Goal: Task Accomplishment & Management: Manage account settings

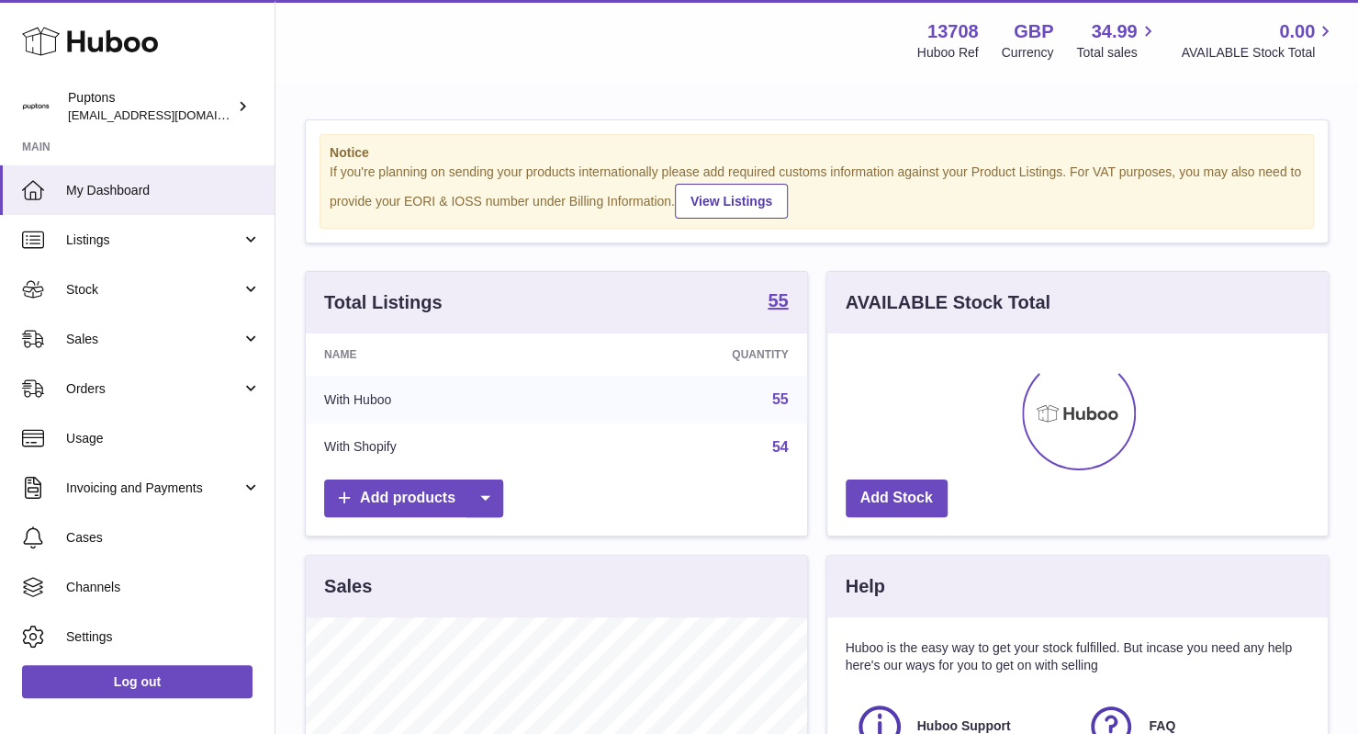
scroll to position [286, 501]
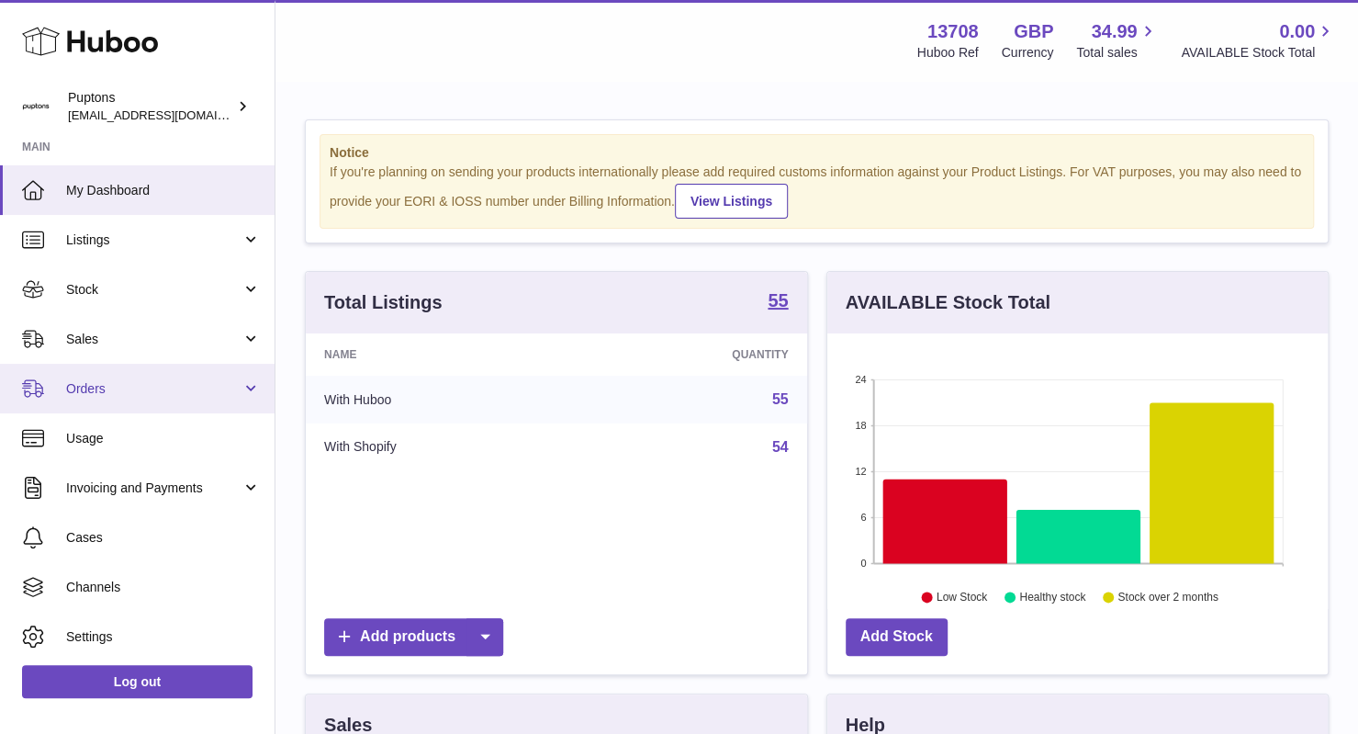
click at [168, 391] on span "Orders" at bounding box center [153, 388] width 175 height 17
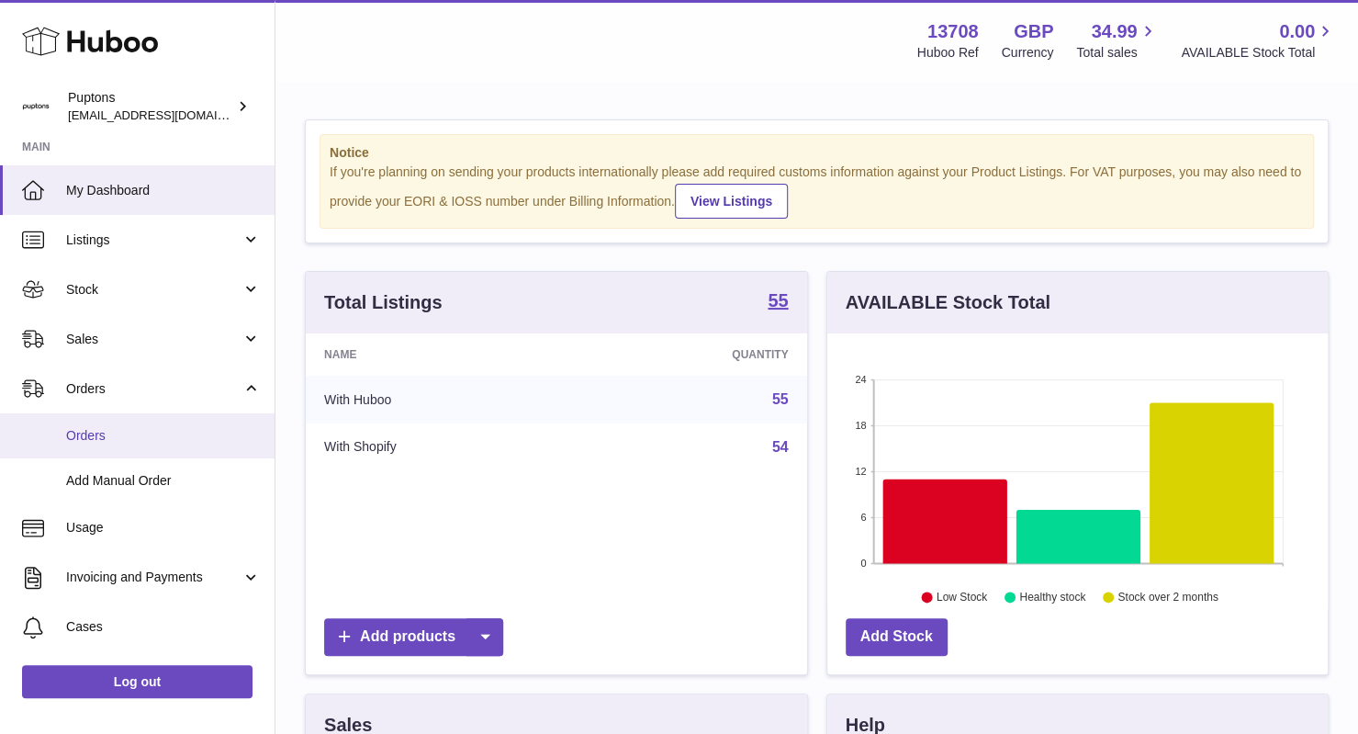
click at [115, 423] on link "Orders" at bounding box center [137, 435] width 275 height 45
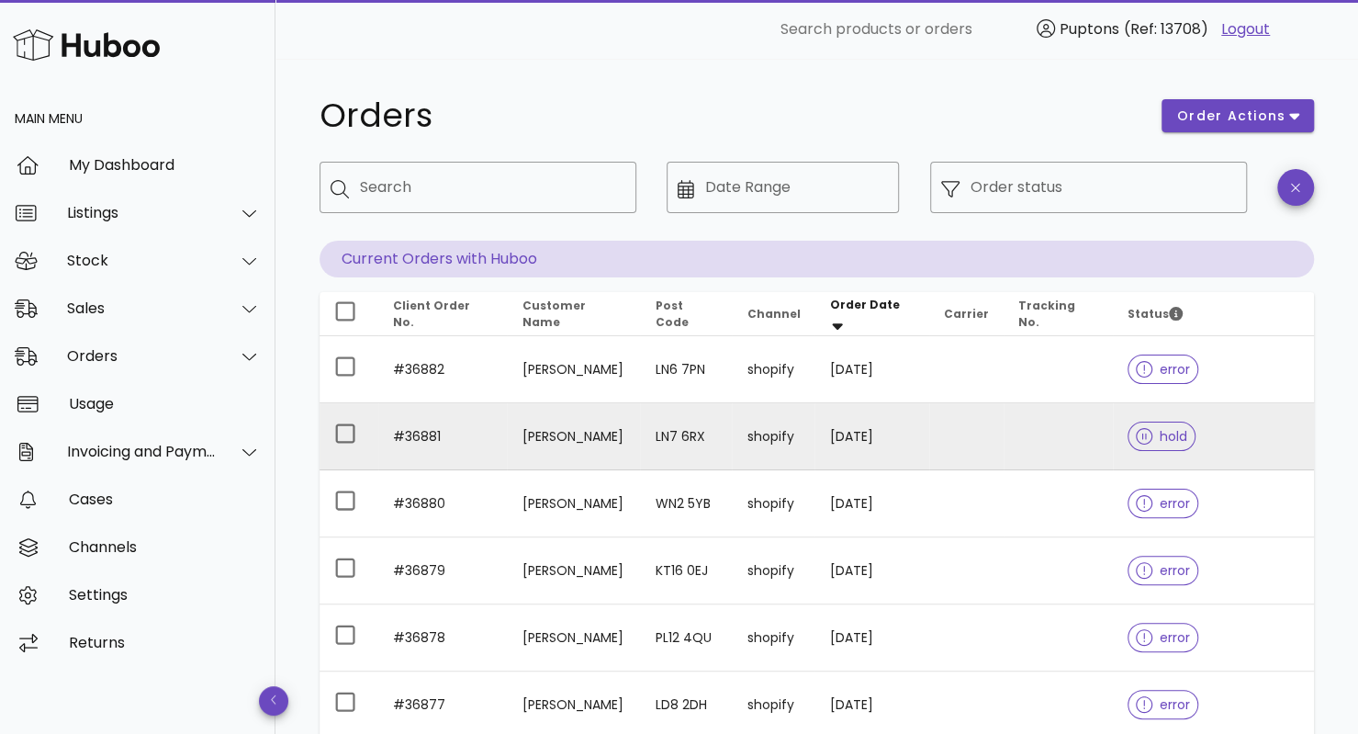
click at [571, 440] on td "[PERSON_NAME]" at bounding box center [573, 436] width 133 height 67
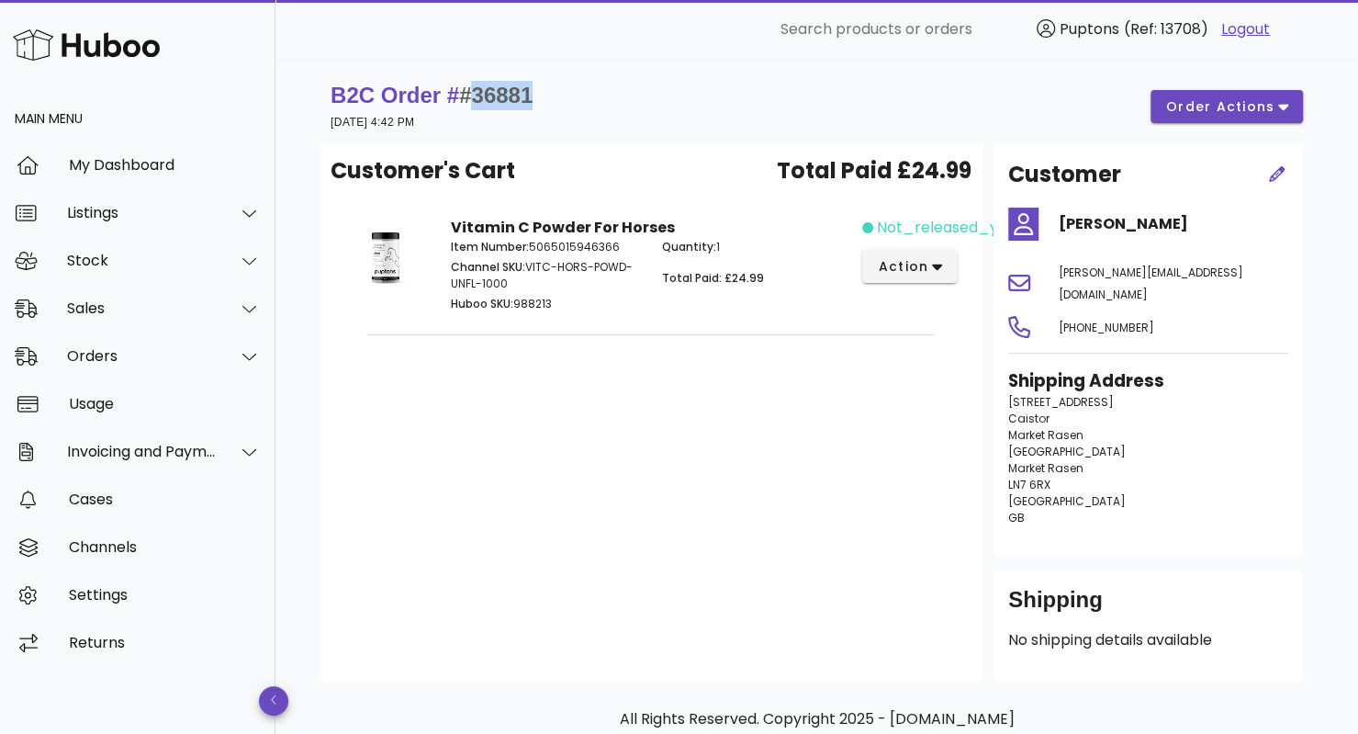
drag, startPoint x: 560, startPoint y: 89, endPoint x: 479, endPoint y: 103, distance: 82.0
click at [479, 103] on div "B2C Order # #36881 14 October 2025 at 4:42 PM order actions" at bounding box center [817, 106] width 972 height 51
copy span "36881"
click at [1178, 111] on span "order actions" at bounding box center [1220, 106] width 110 height 19
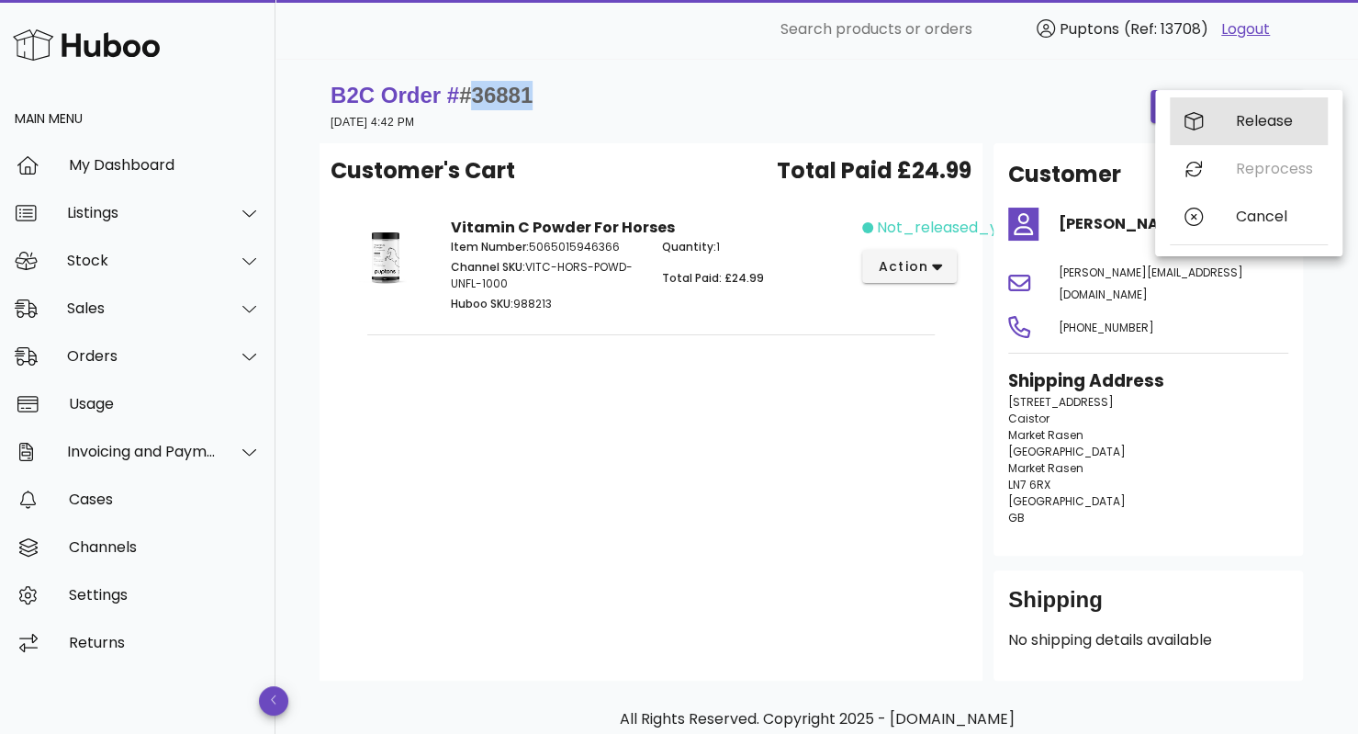
click at [1277, 123] on div "Release" at bounding box center [1274, 120] width 77 height 17
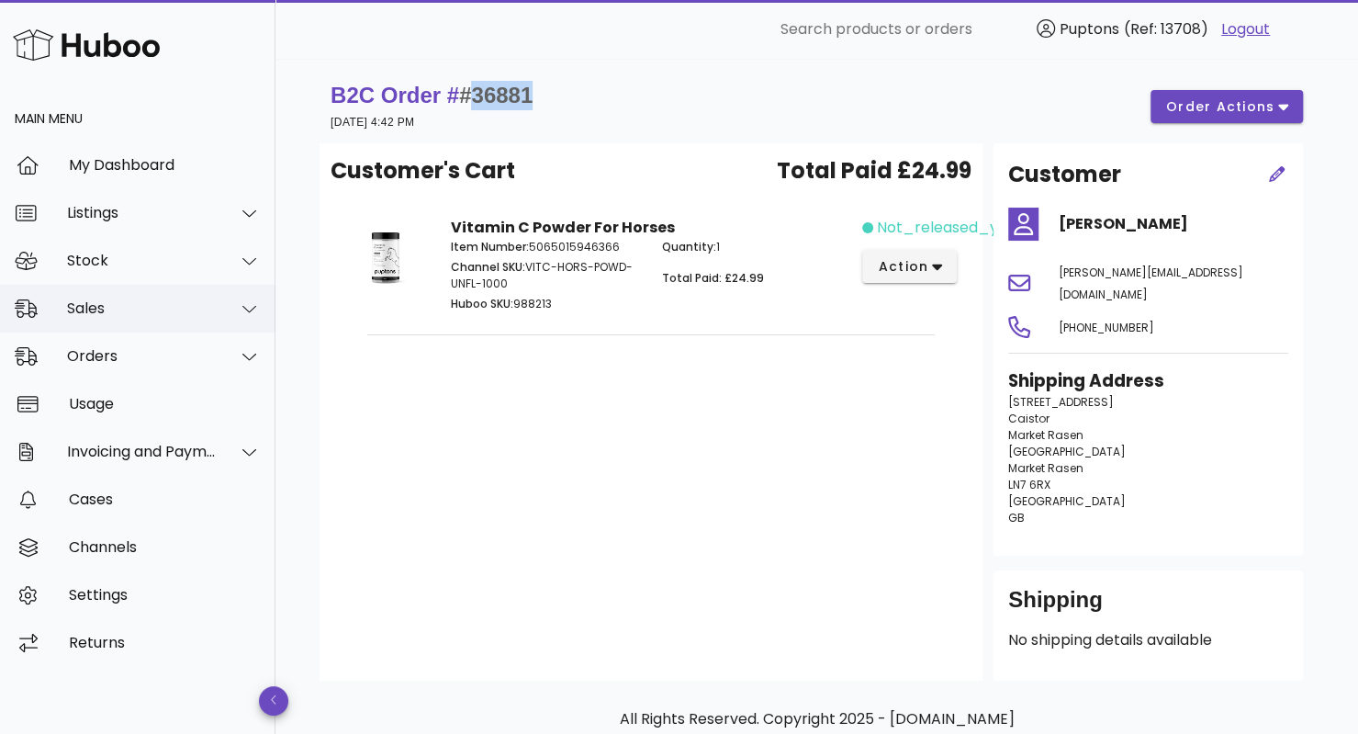
click at [191, 313] on div "Sales" at bounding box center [142, 307] width 150 height 17
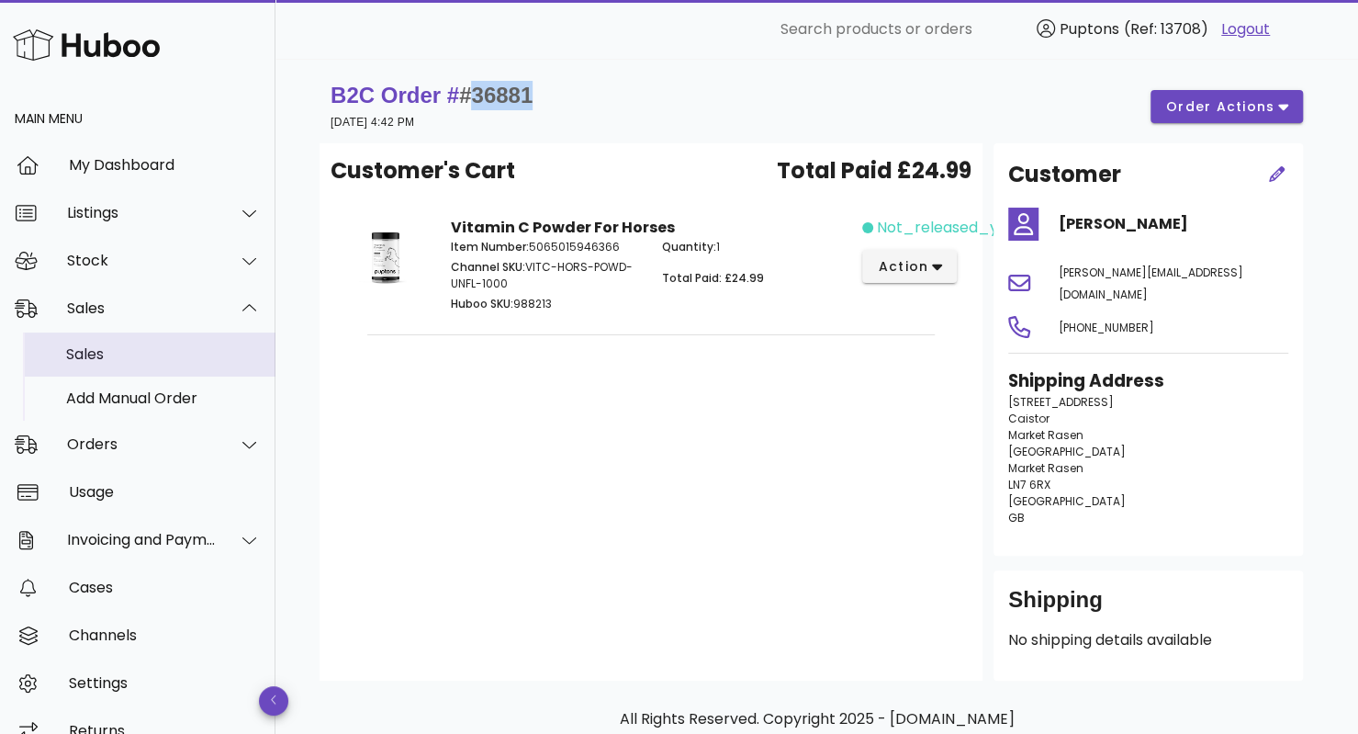
click at [125, 351] on div "Sales" at bounding box center [163, 353] width 195 height 17
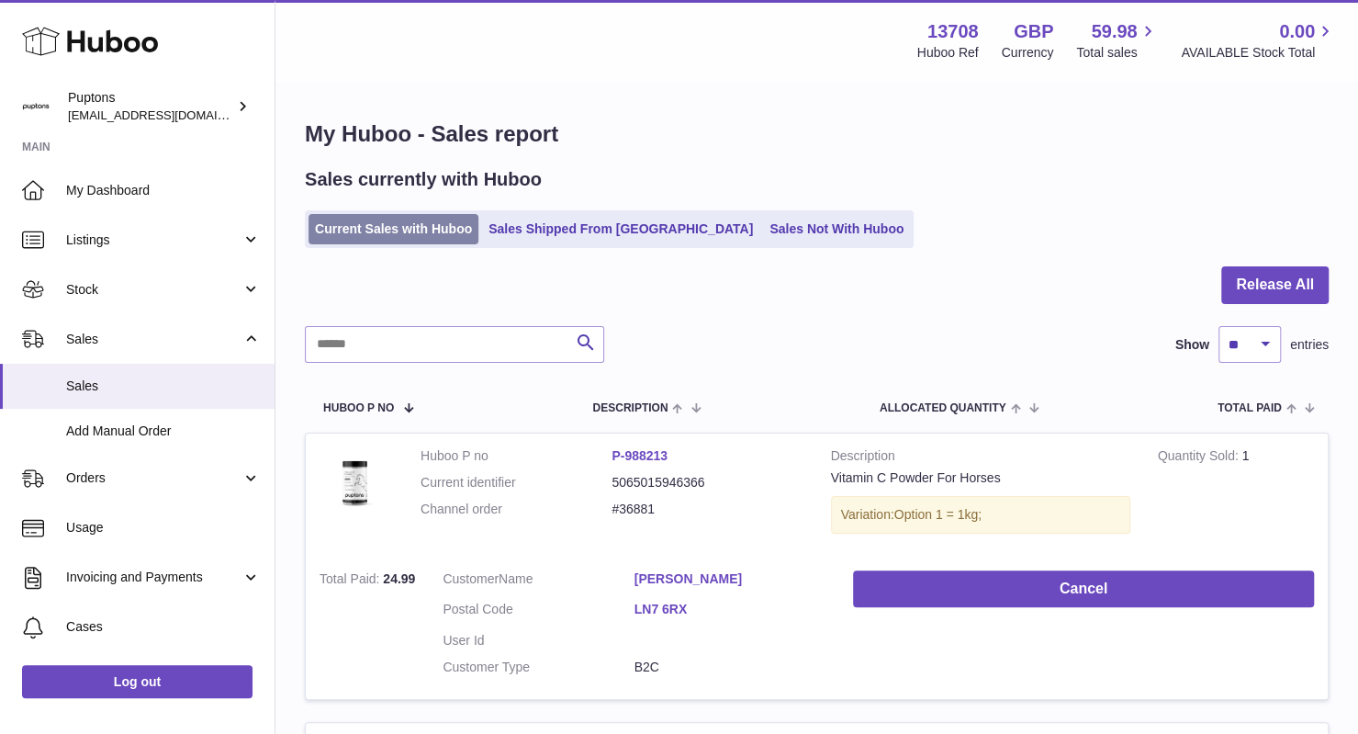
click at [415, 241] on link "Current Sales with Huboo" at bounding box center [394, 229] width 170 height 30
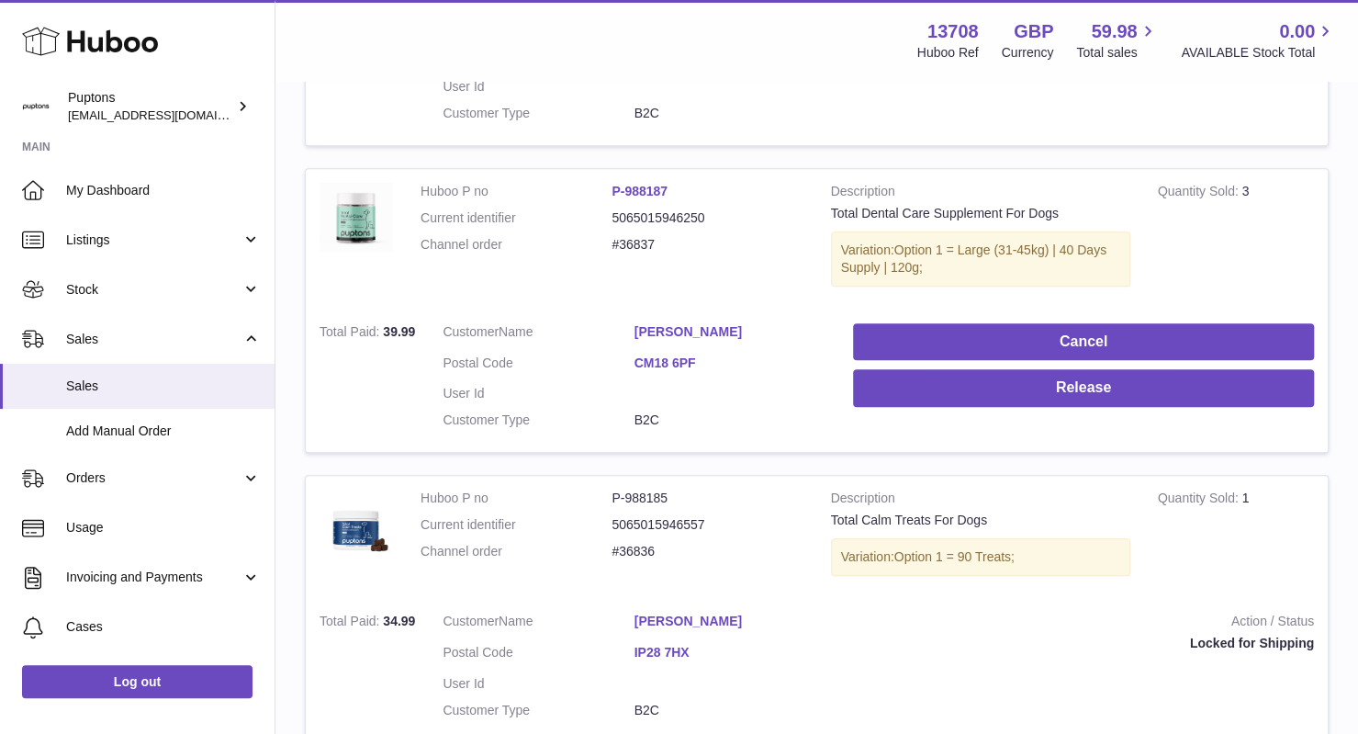
scroll to position [555, 0]
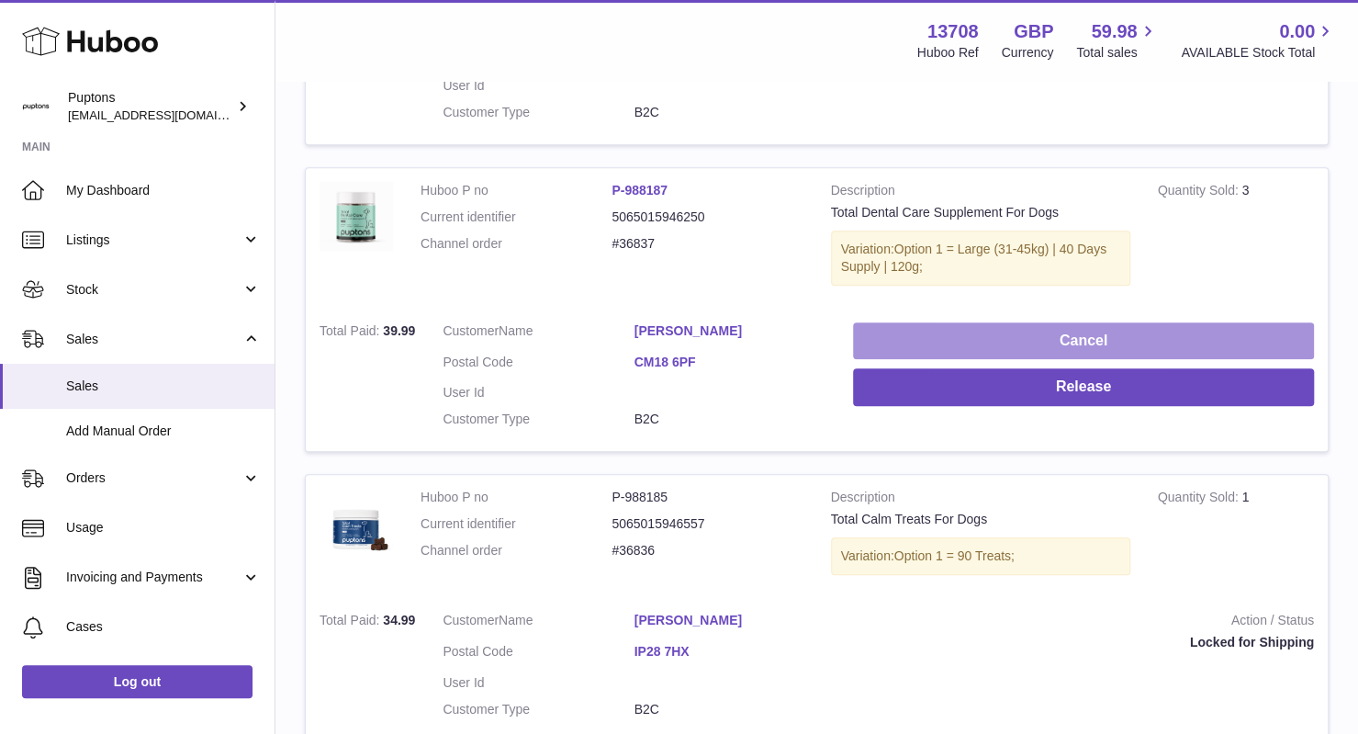
click at [1067, 337] on button "Cancel" at bounding box center [1083, 341] width 461 height 38
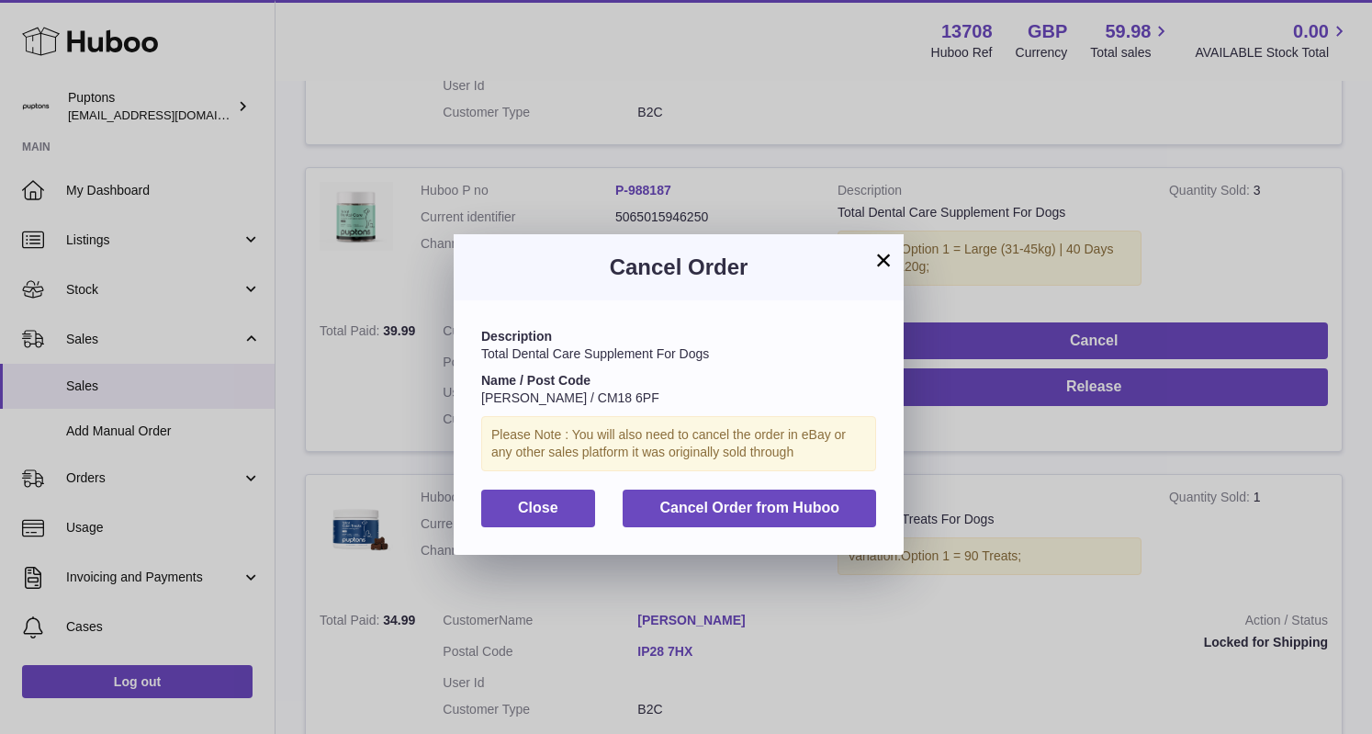
click at [739, 486] on div "Description Total Dental Care Supplement For Dogs Name / Post Code Sylwia Pearc…" at bounding box center [679, 426] width 450 height 253
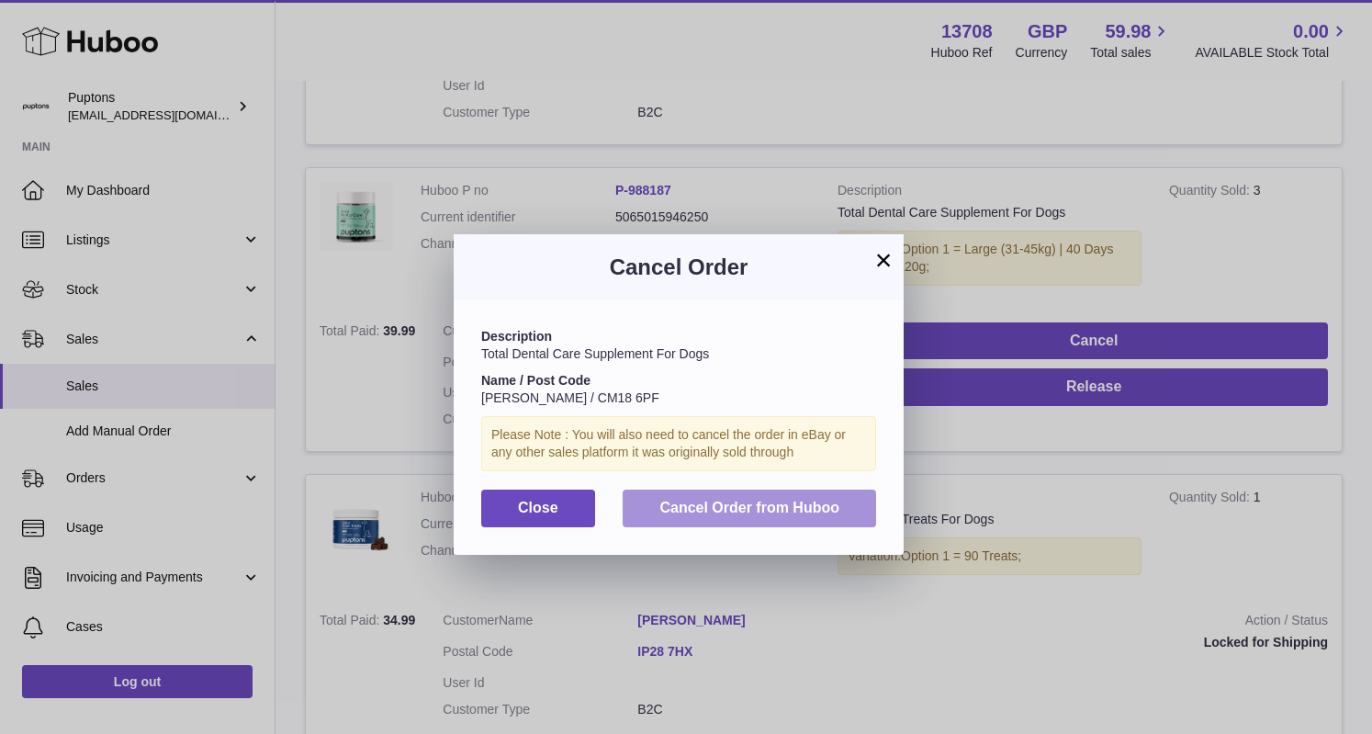
click at [725, 507] on span "Cancel Order from Huboo" at bounding box center [749, 508] width 180 height 16
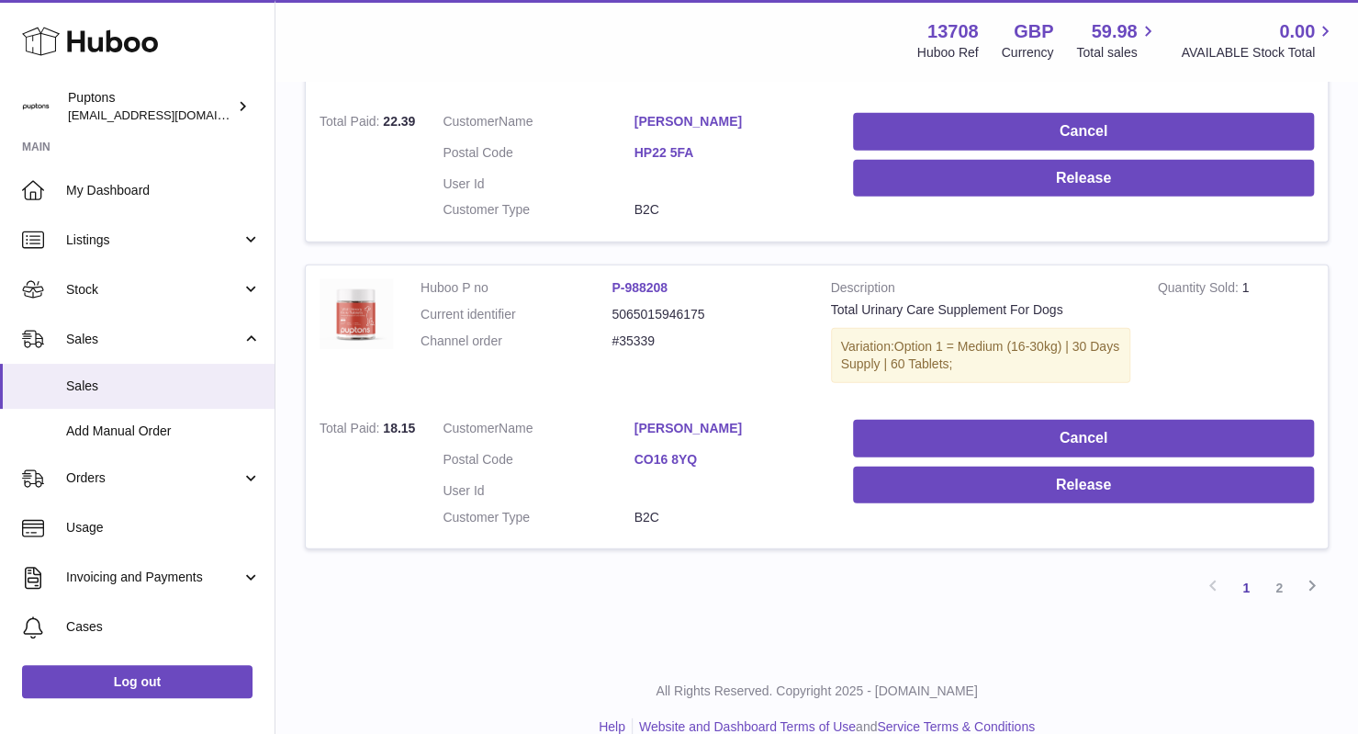
scroll to position [2859, 0]
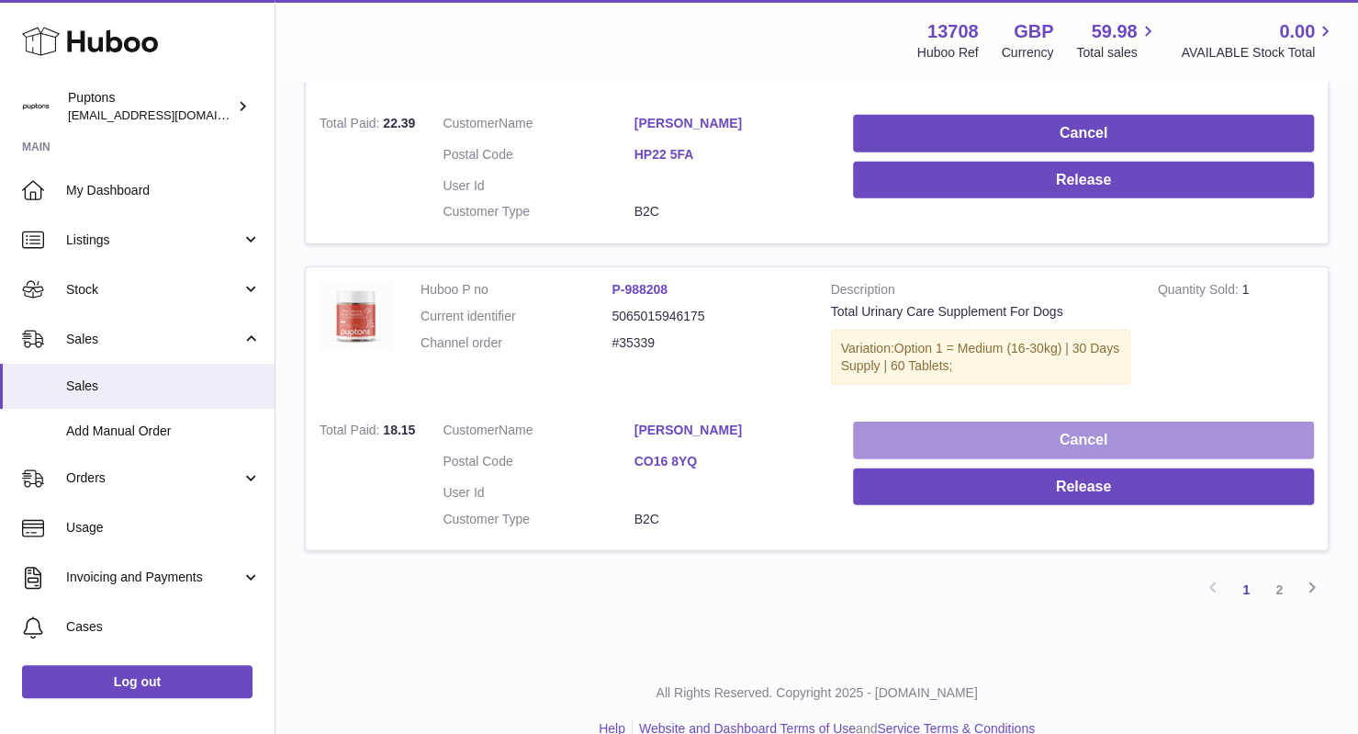
click at [1131, 425] on button "Cancel" at bounding box center [1083, 440] width 461 height 38
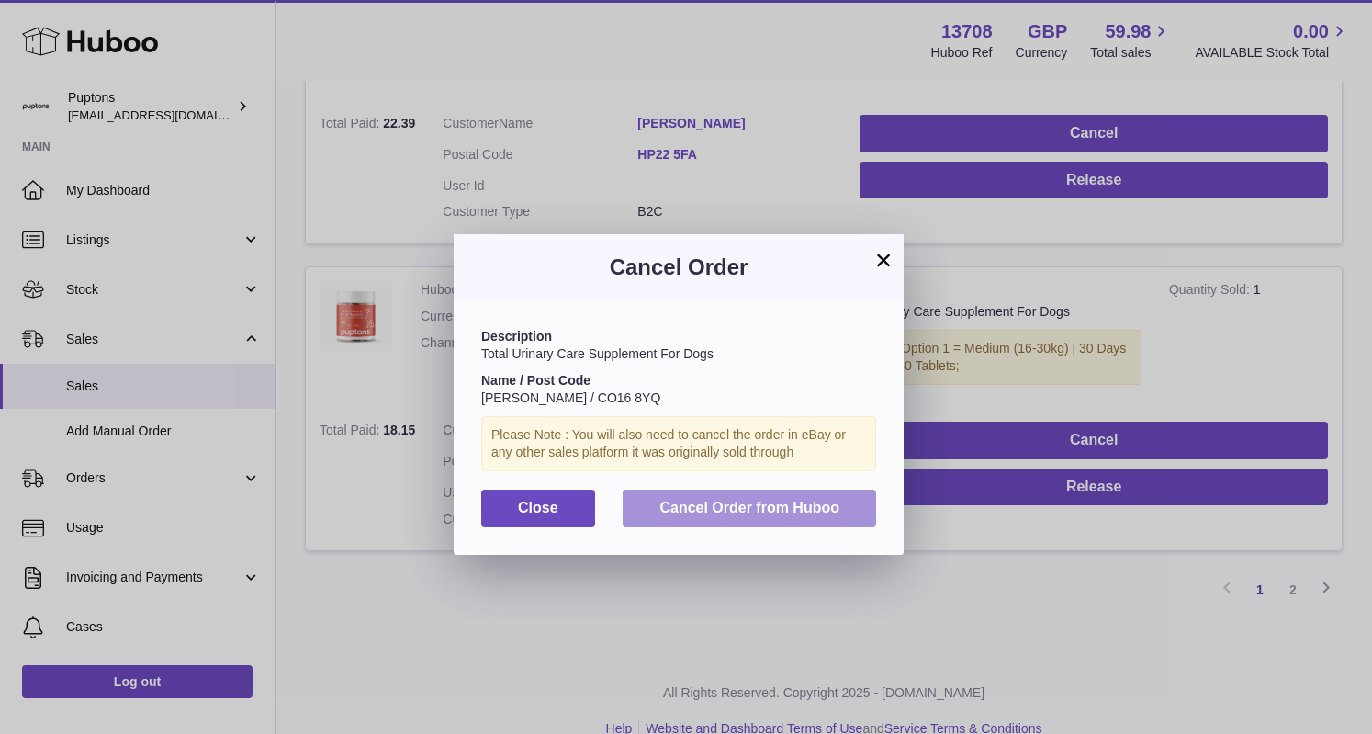
click at [770, 505] on span "Cancel Order from Huboo" at bounding box center [749, 508] width 180 height 16
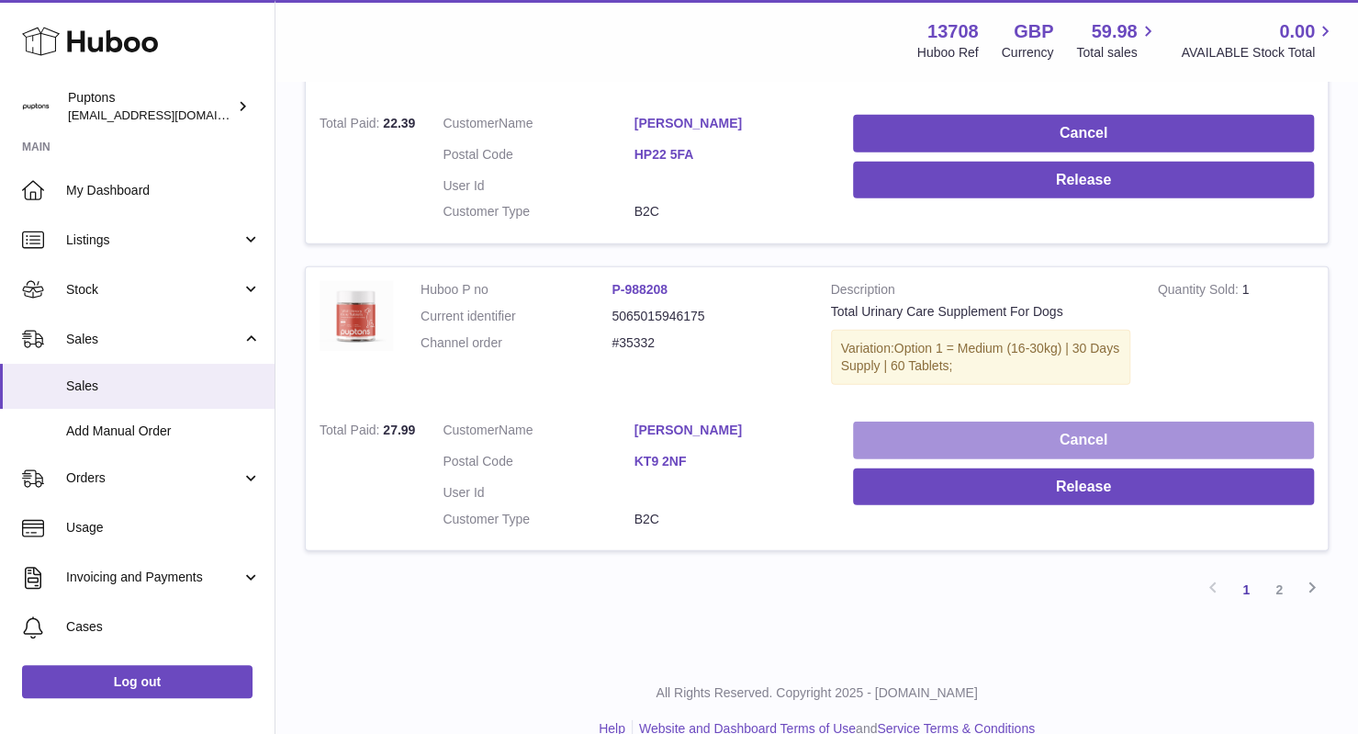
click at [1089, 421] on button "Cancel" at bounding box center [1083, 440] width 461 height 38
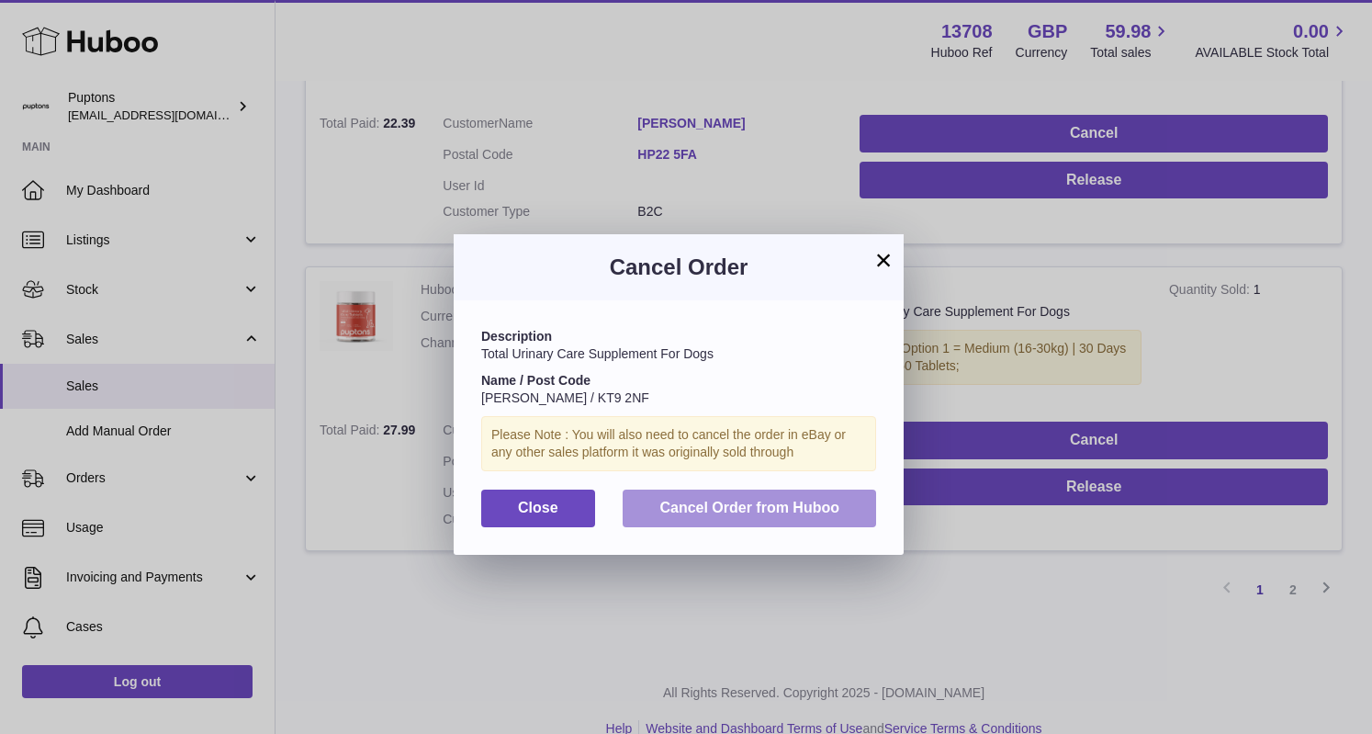
click at [721, 510] on span "Cancel Order from Huboo" at bounding box center [749, 508] width 180 height 16
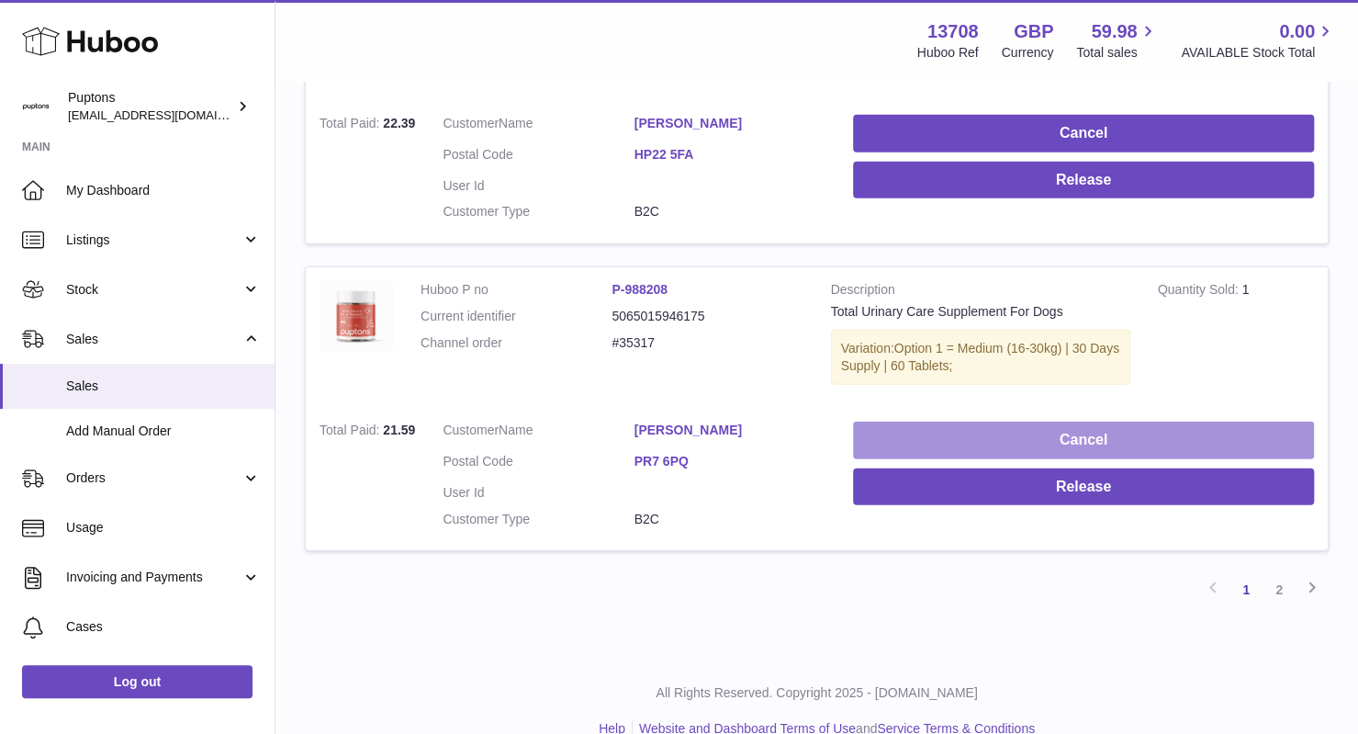
click at [1041, 421] on button "Cancel" at bounding box center [1083, 440] width 461 height 38
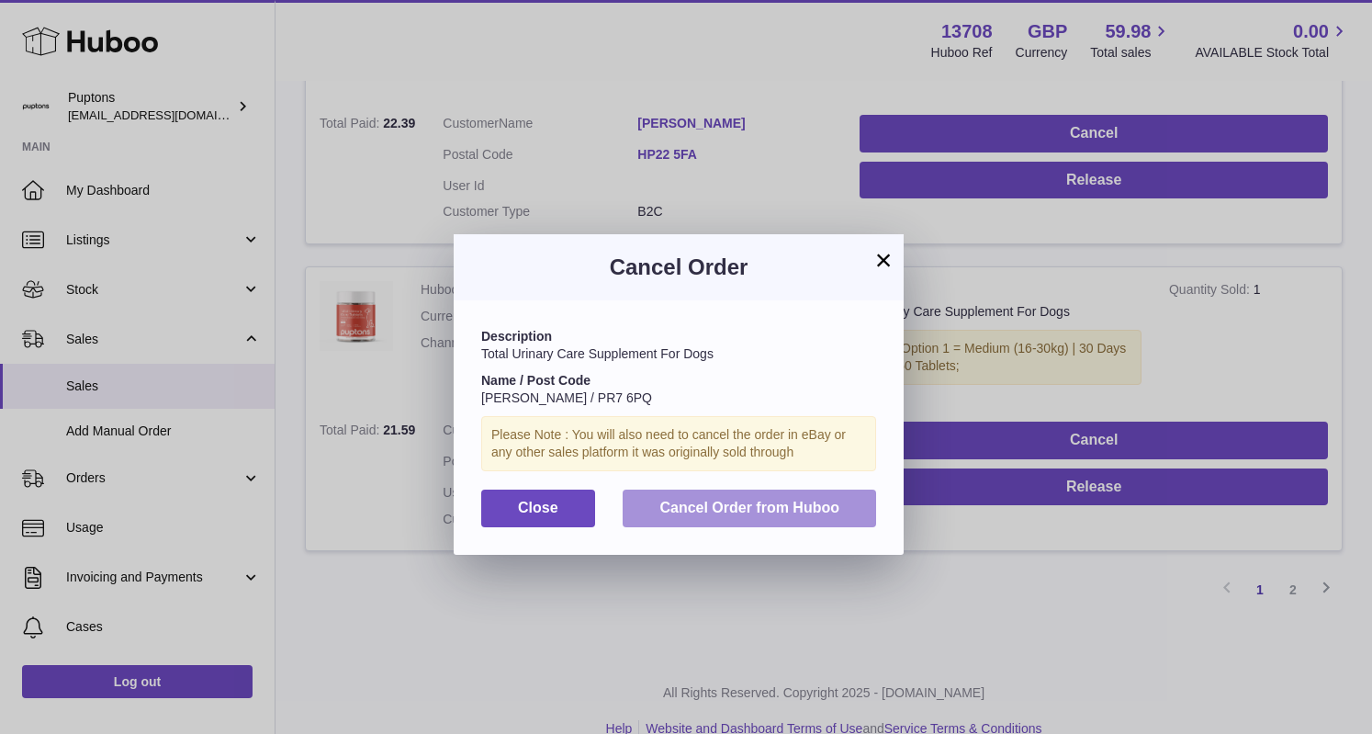
click at [758, 515] on button "Cancel Order from Huboo" at bounding box center [749, 508] width 253 height 38
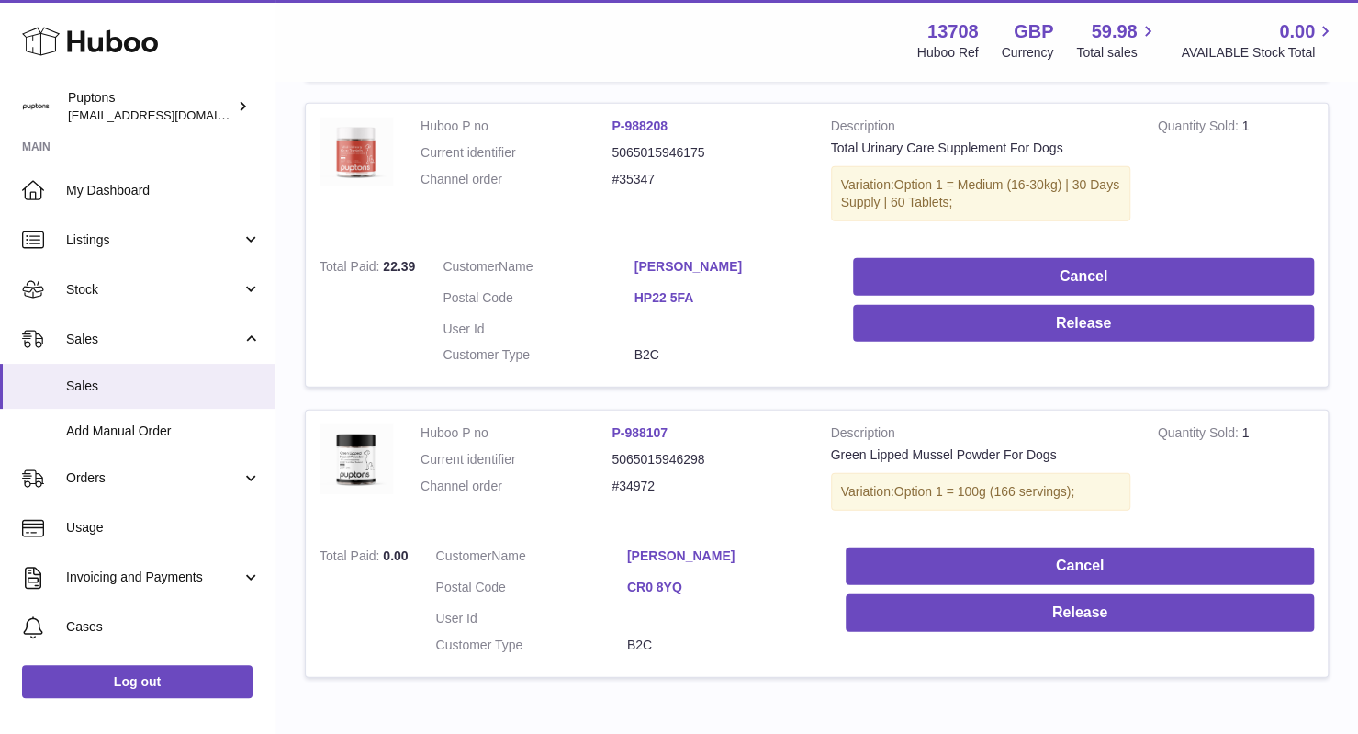
scroll to position [2747, 0]
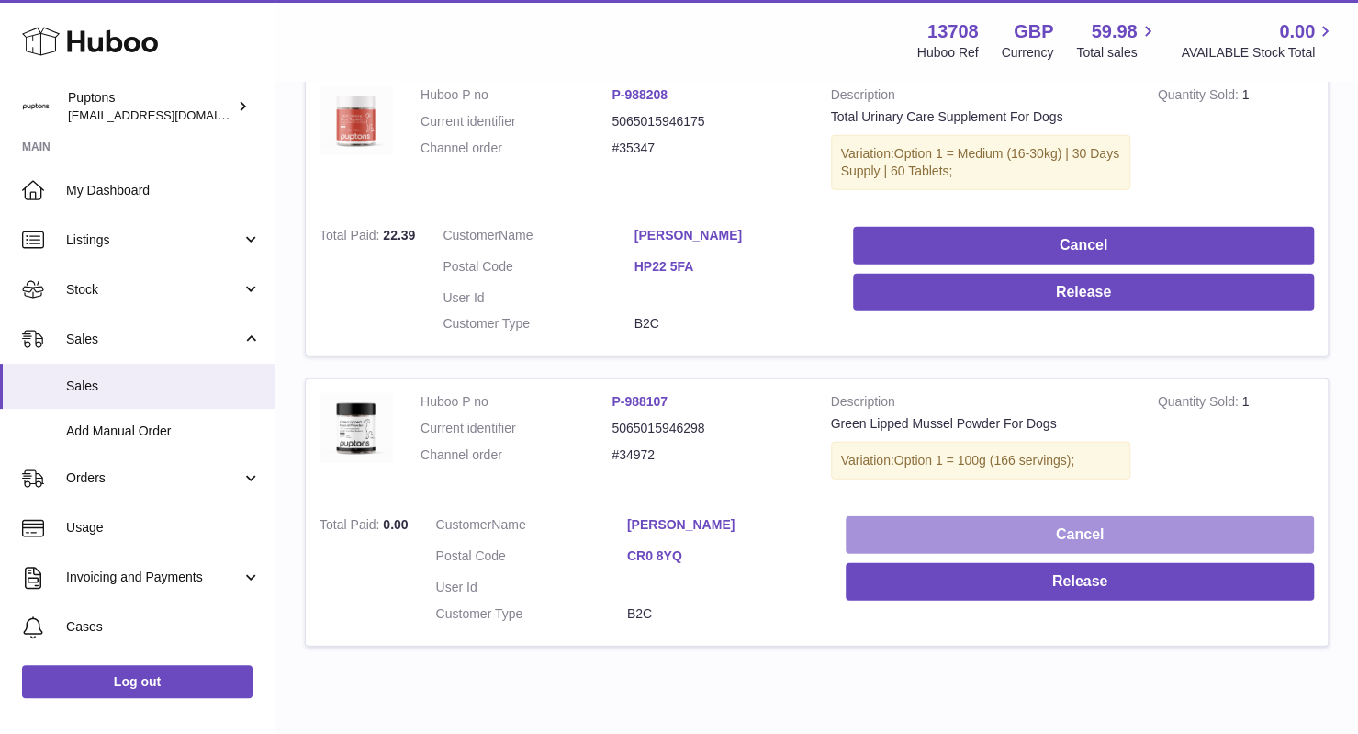
click at [1071, 516] on button "Cancel" at bounding box center [1080, 535] width 468 height 38
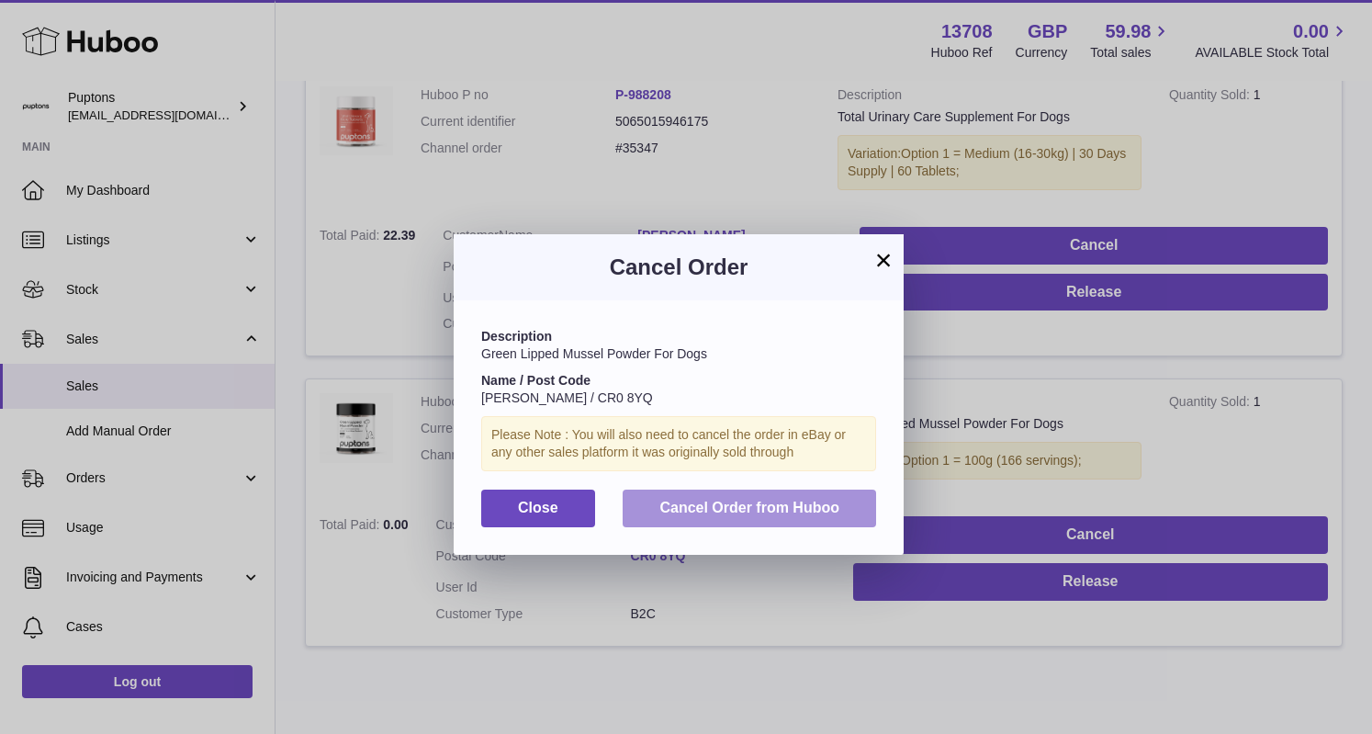
click at [753, 504] on span "Cancel Order from Huboo" at bounding box center [749, 508] width 180 height 16
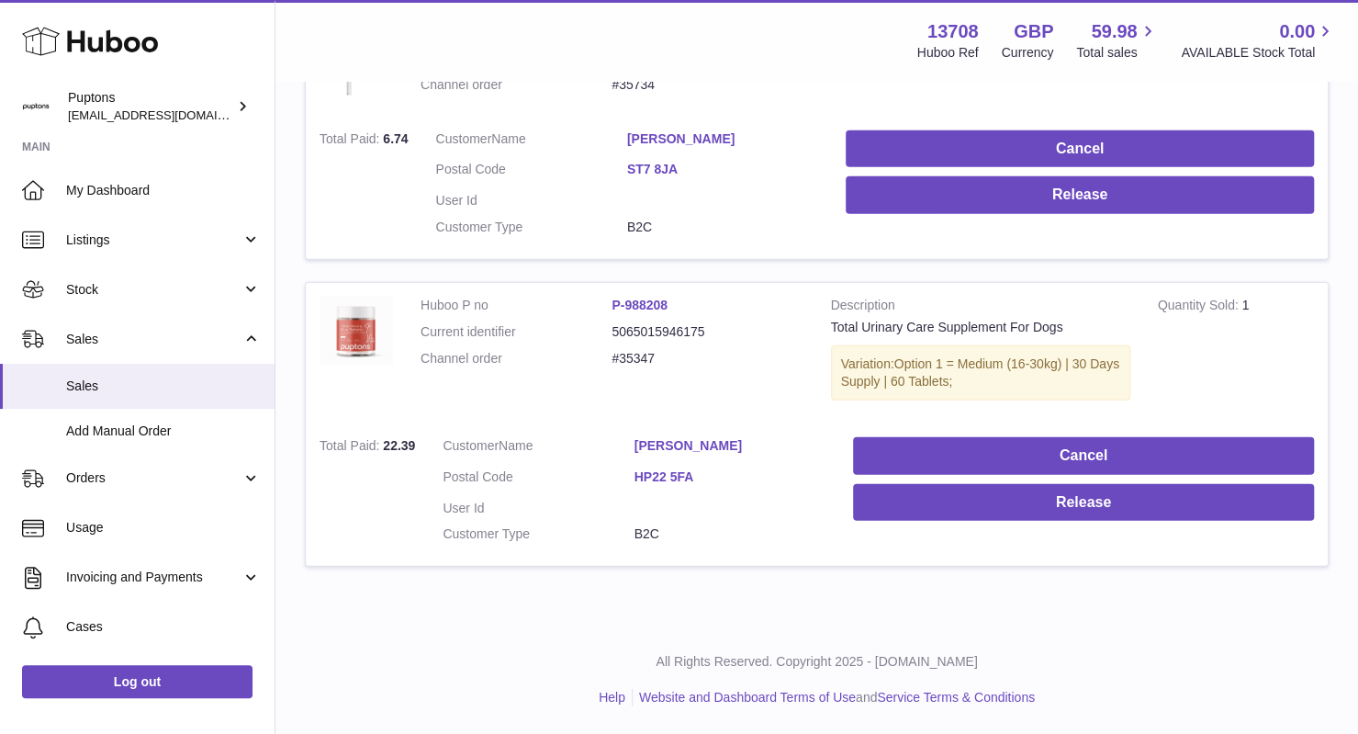
scroll to position [2509, 0]
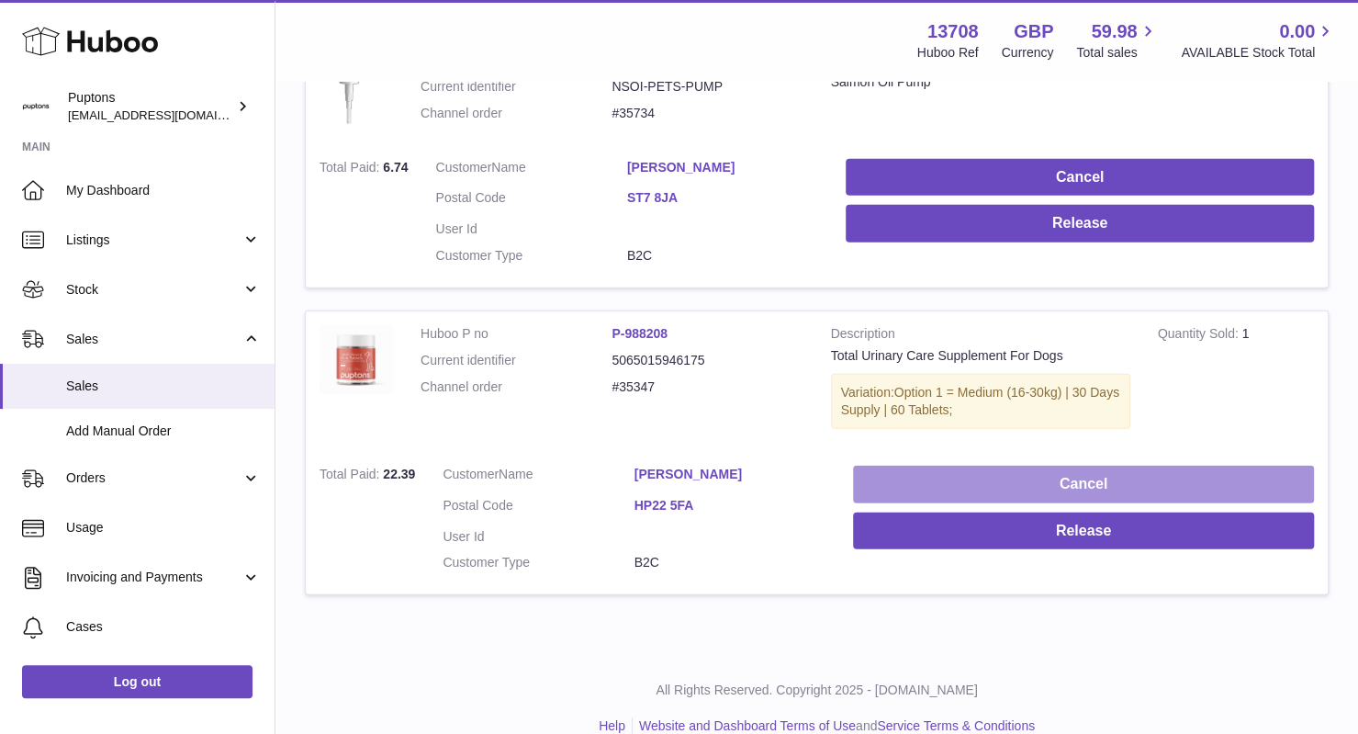
click at [1041, 467] on button "Cancel" at bounding box center [1083, 485] width 461 height 38
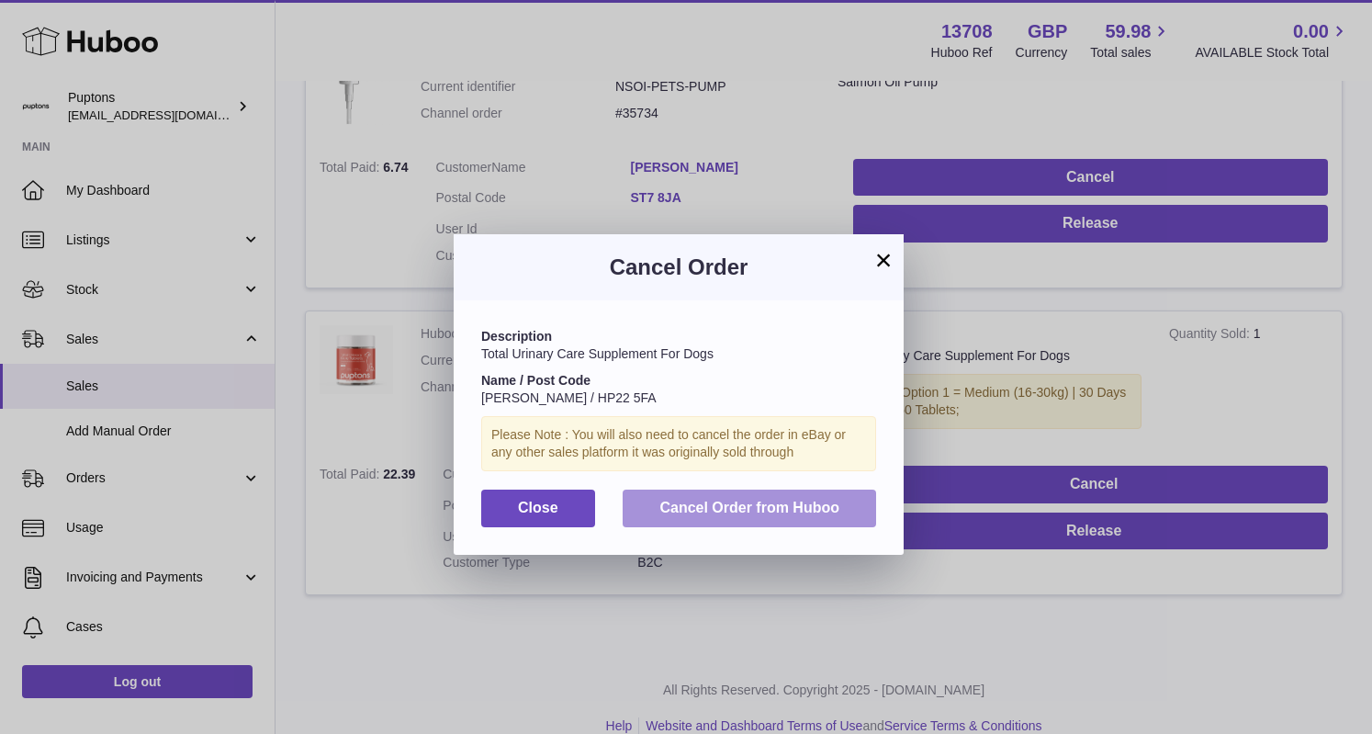
click at [781, 510] on span "Cancel Order from Huboo" at bounding box center [749, 508] width 180 height 16
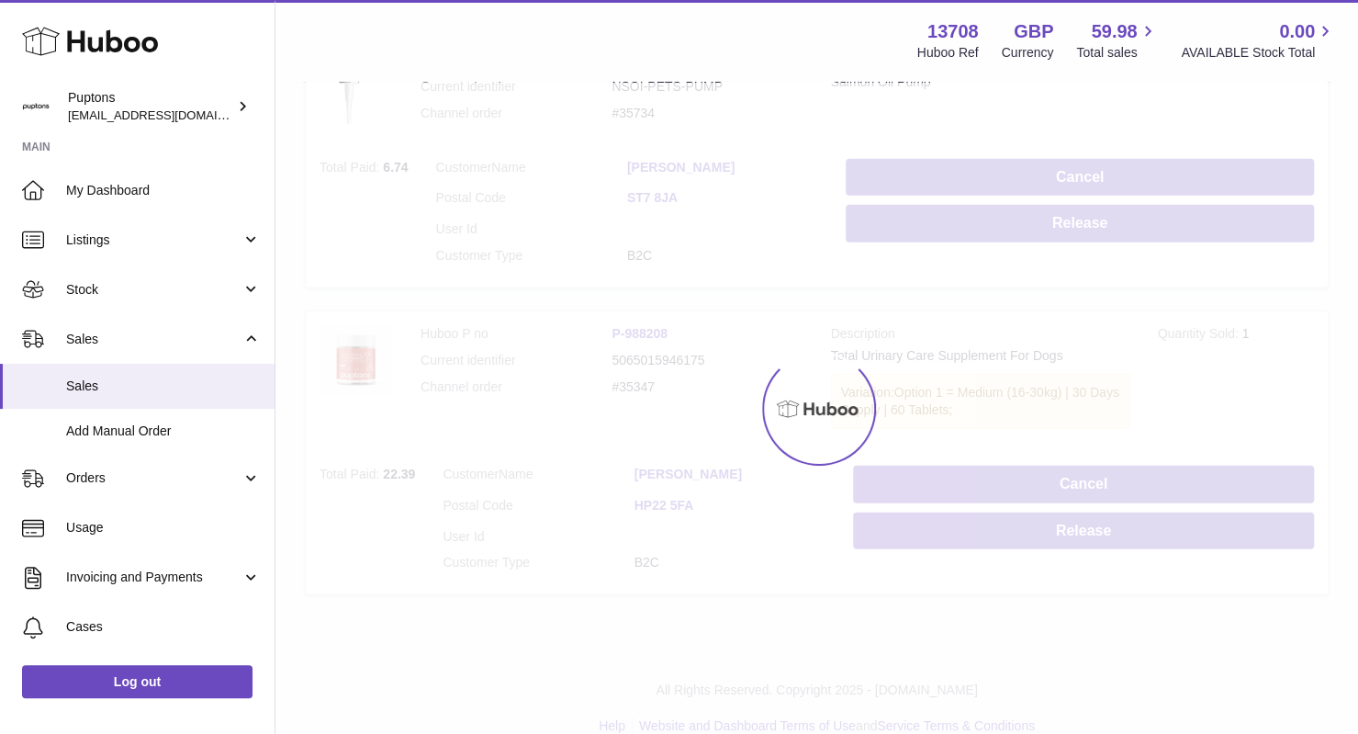
scroll to position [2204, 0]
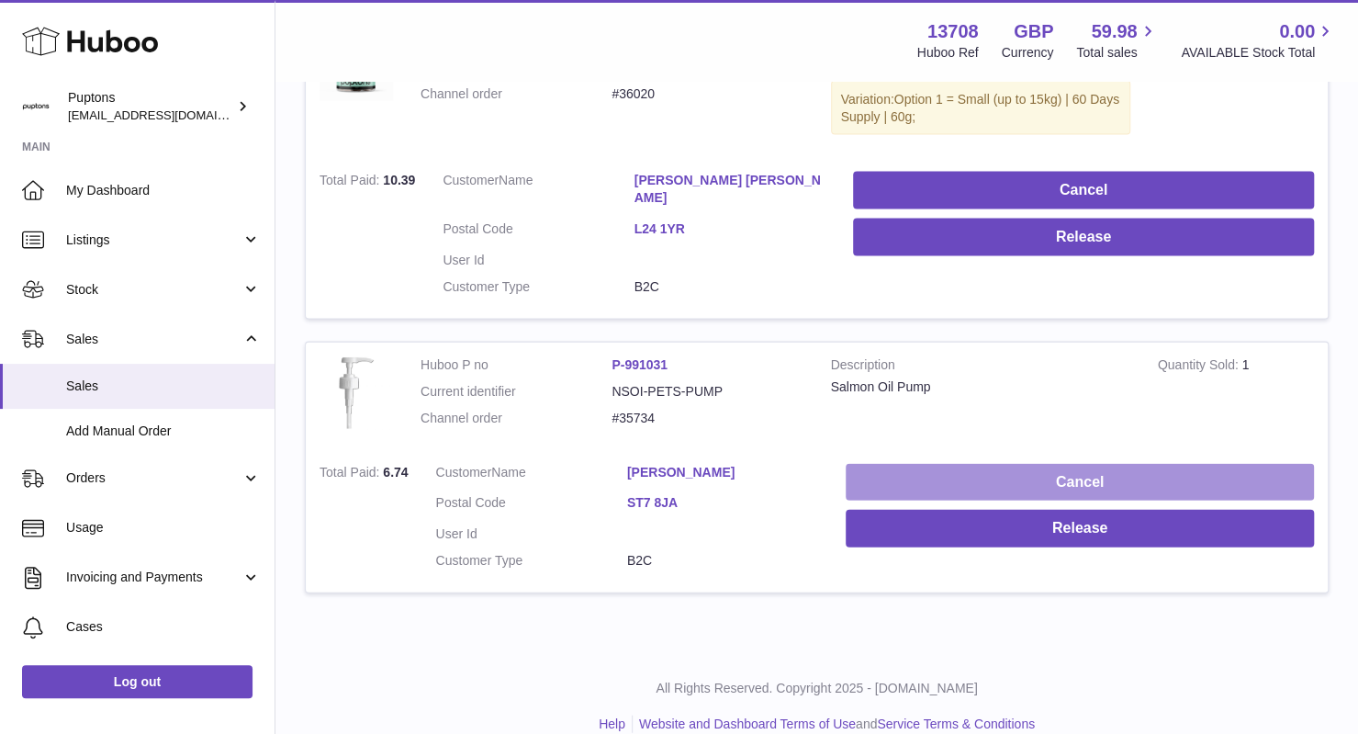
click at [1017, 464] on button "Cancel" at bounding box center [1080, 483] width 468 height 38
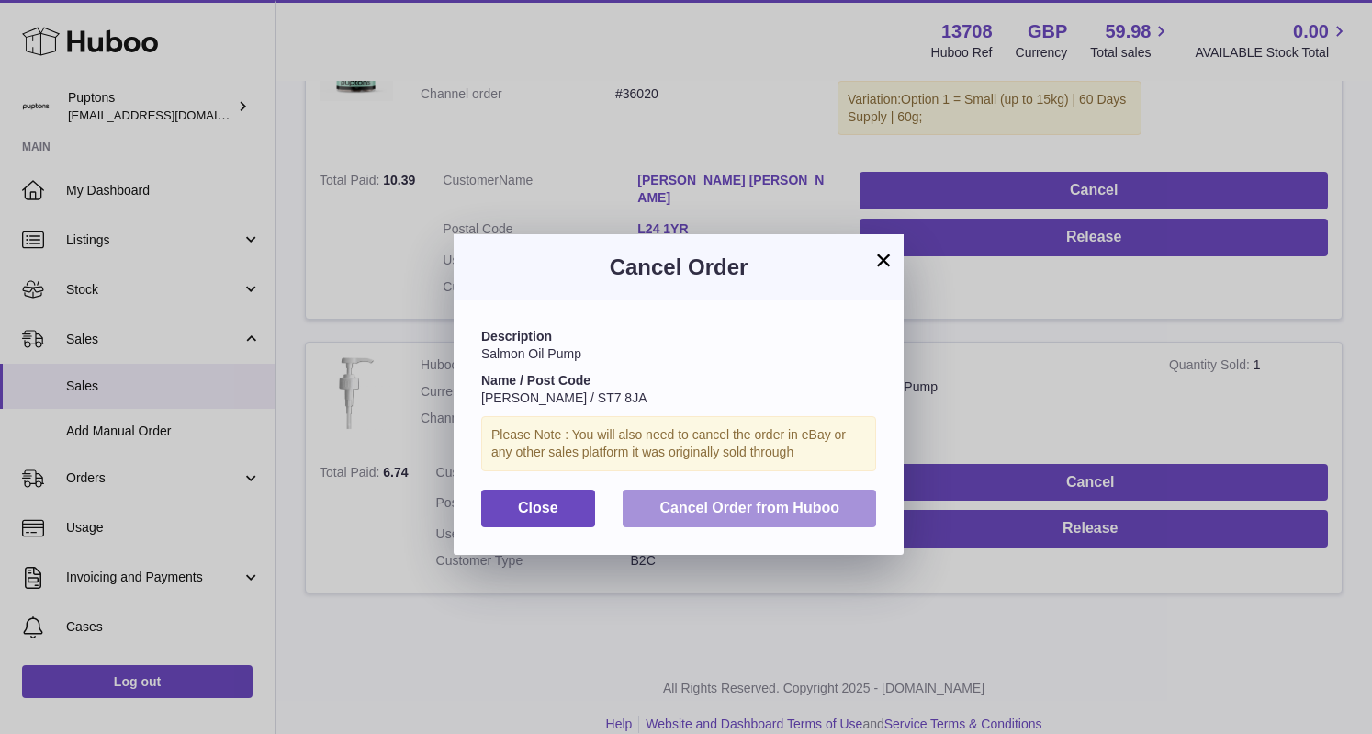
click at [724, 495] on button "Cancel Order from Huboo" at bounding box center [749, 508] width 253 height 38
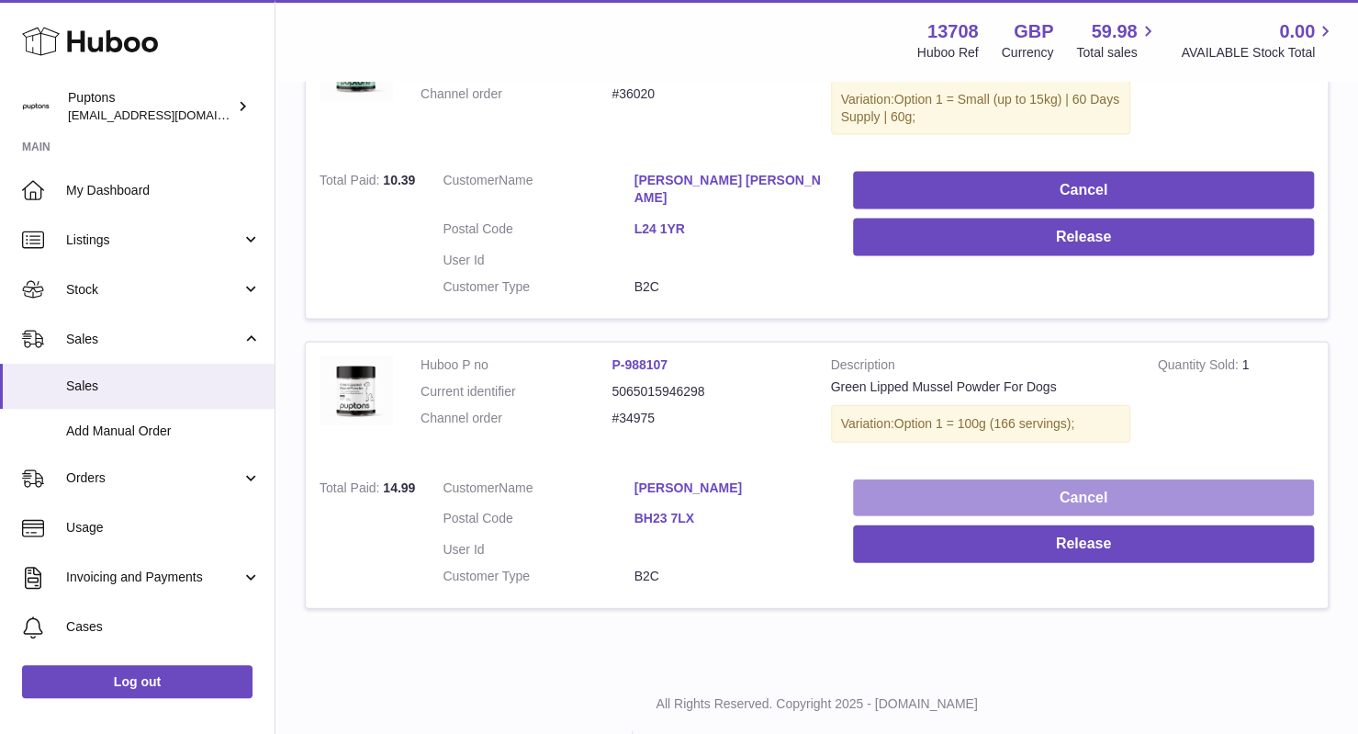
click at [1039, 479] on button "Cancel" at bounding box center [1083, 498] width 461 height 38
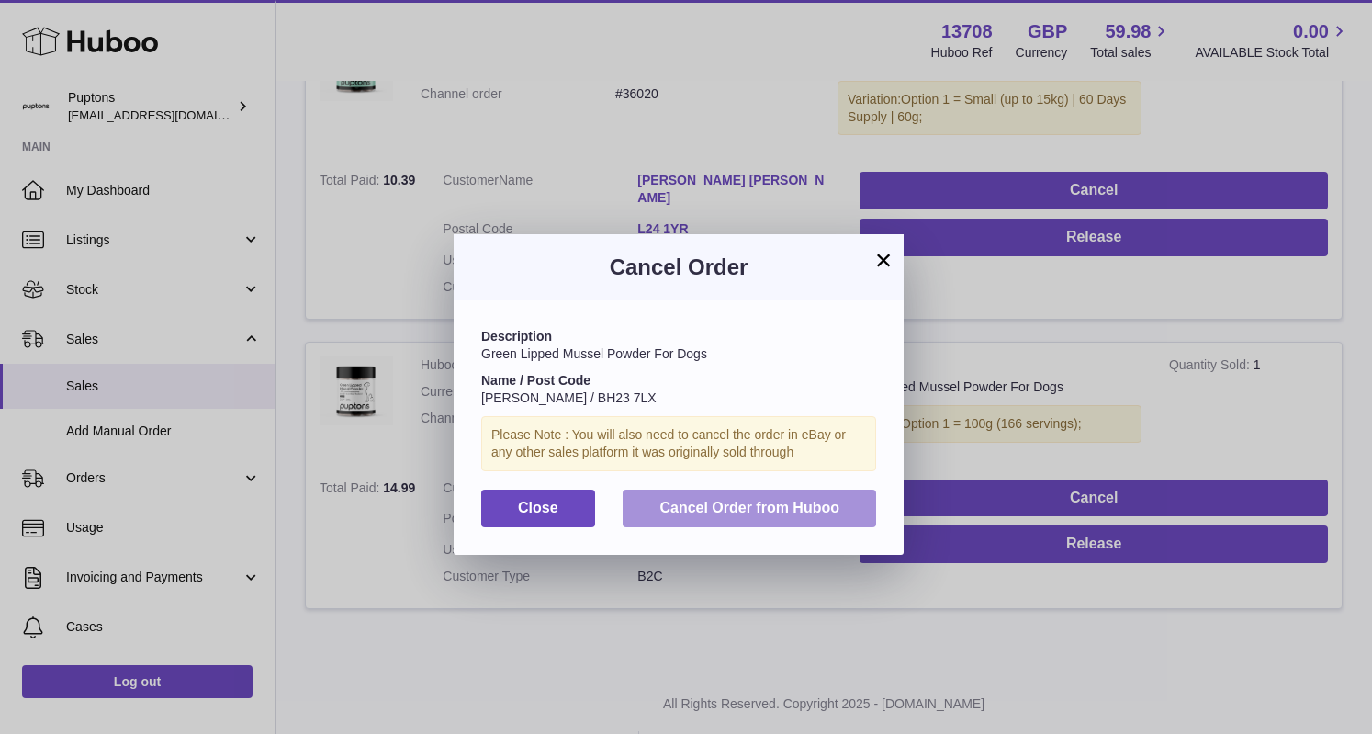
click at [796, 503] on span "Cancel Order from Huboo" at bounding box center [749, 508] width 180 height 16
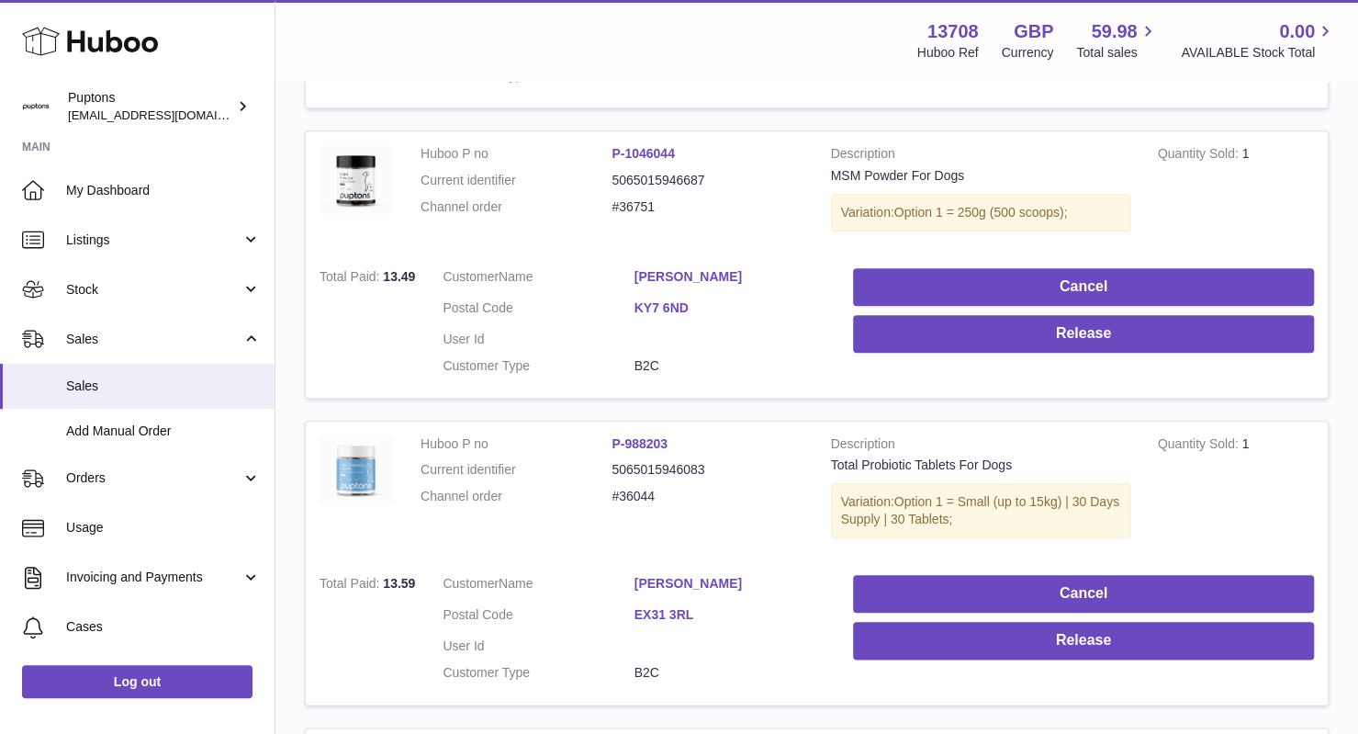
scroll to position [882, 0]
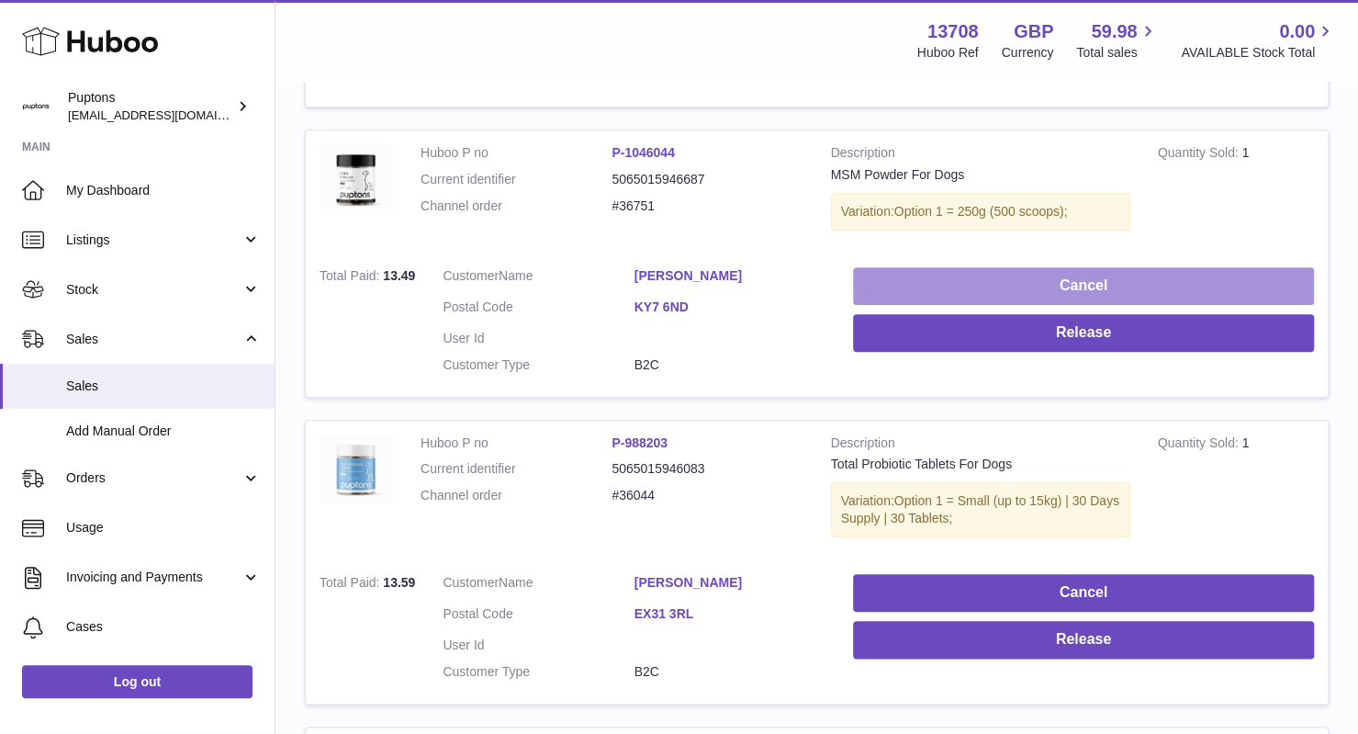
click at [1005, 274] on button "Cancel" at bounding box center [1083, 286] width 461 height 38
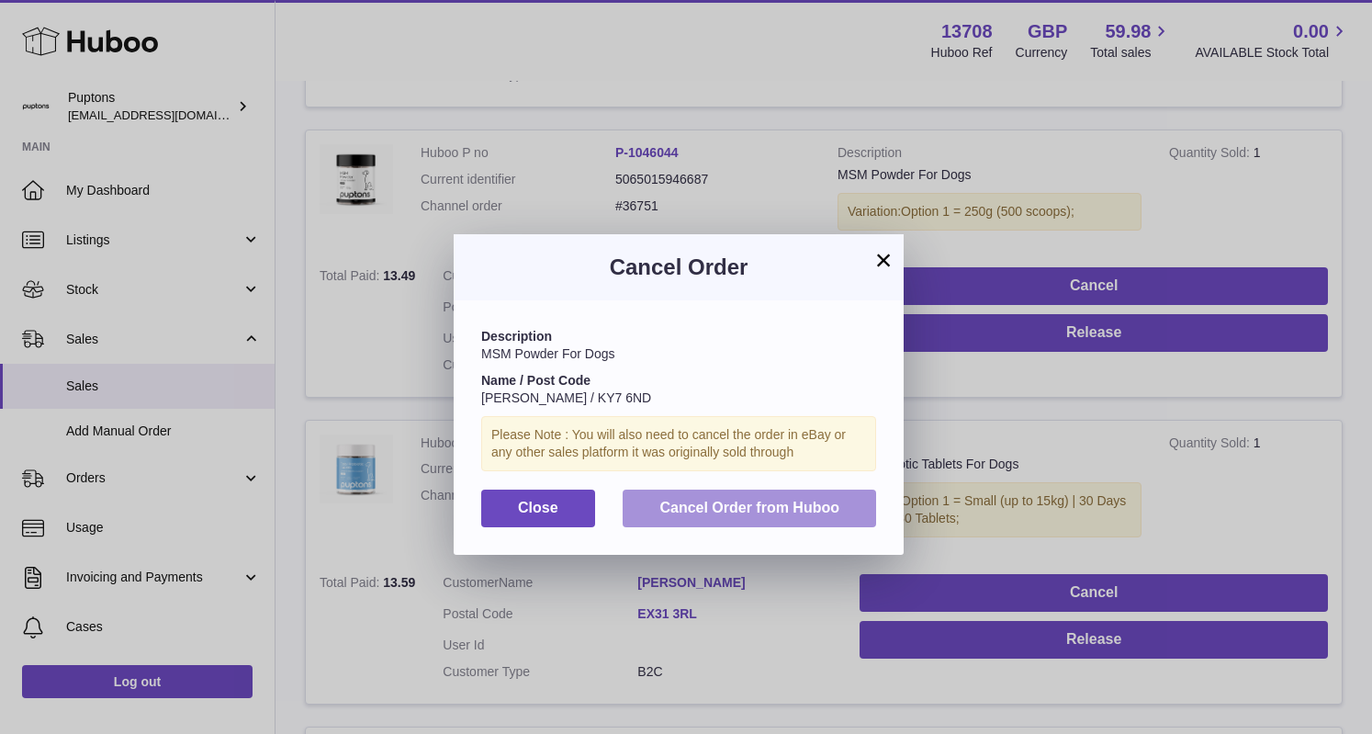
click at [789, 497] on button "Cancel Order from Huboo" at bounding box center [749, 508] width 253 height 38
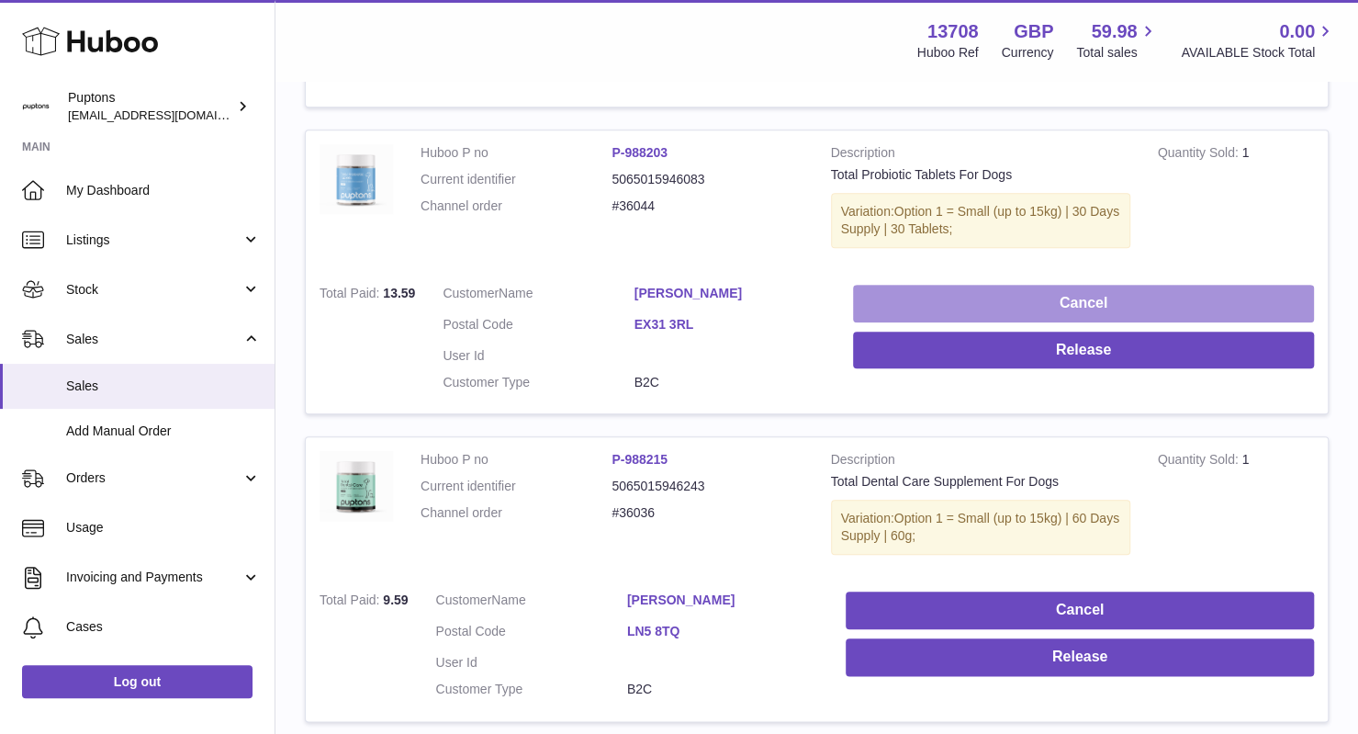
click at [1060, 318] on button "Cancel" at bounding box center [1083, 304] width 461 height 38
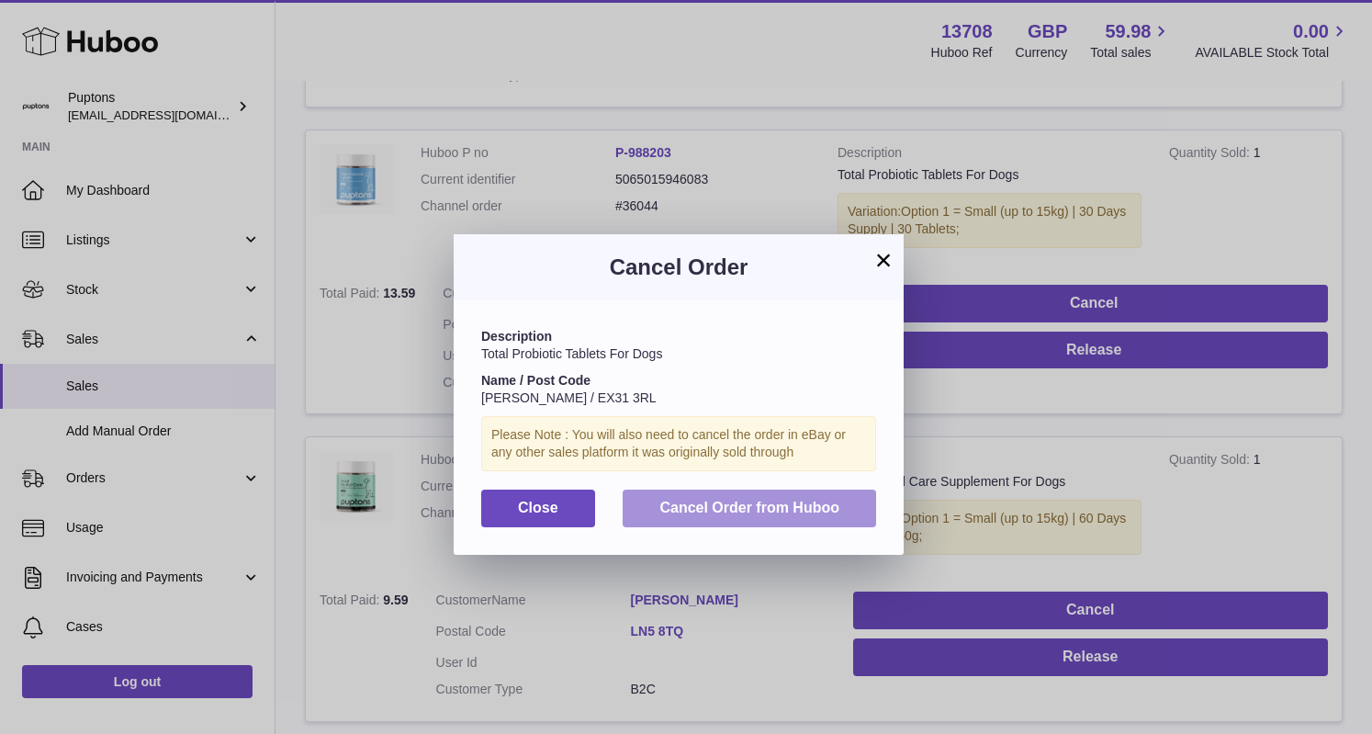
click at [826, 498] on button "Cancel Order from Huboo" at bounding box center [749, 508] width 253 height 38
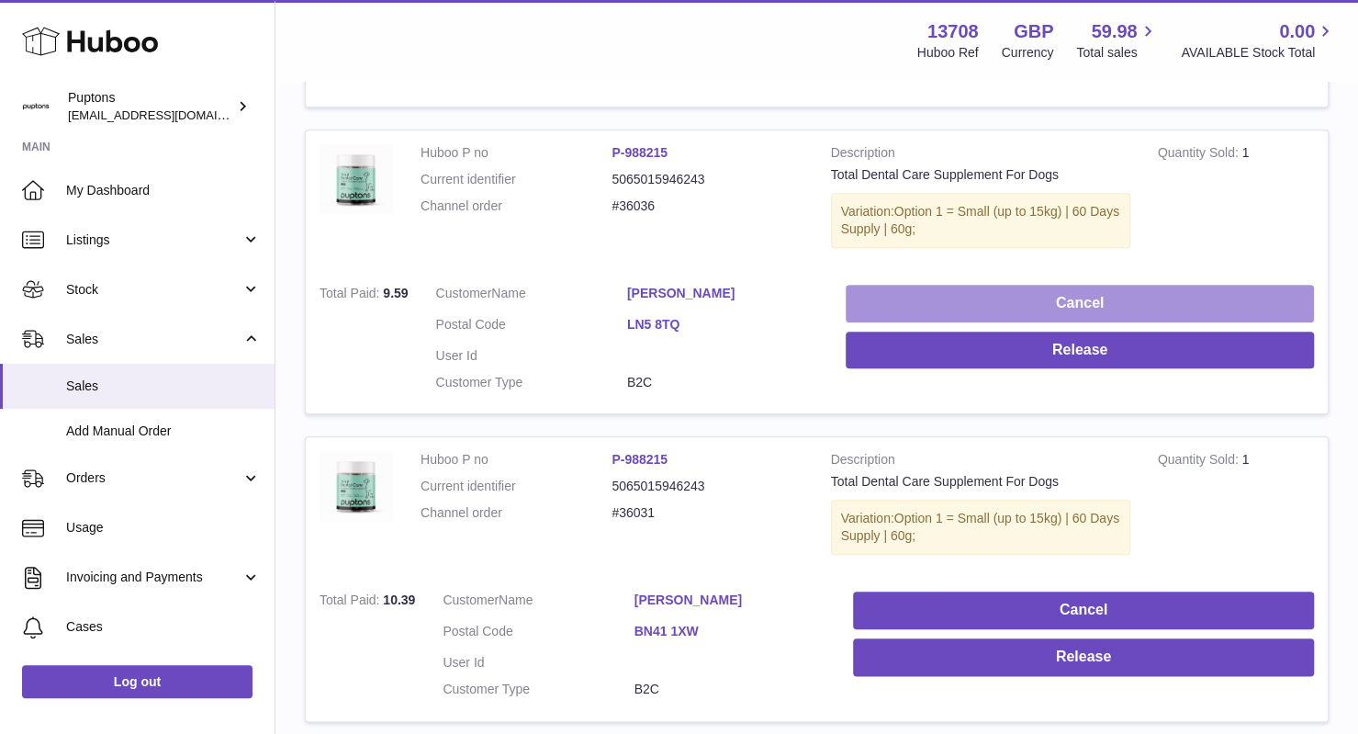
click at [1012, 286] on button "Cancel" at bounding box center [1080, 304] width 468 height 38
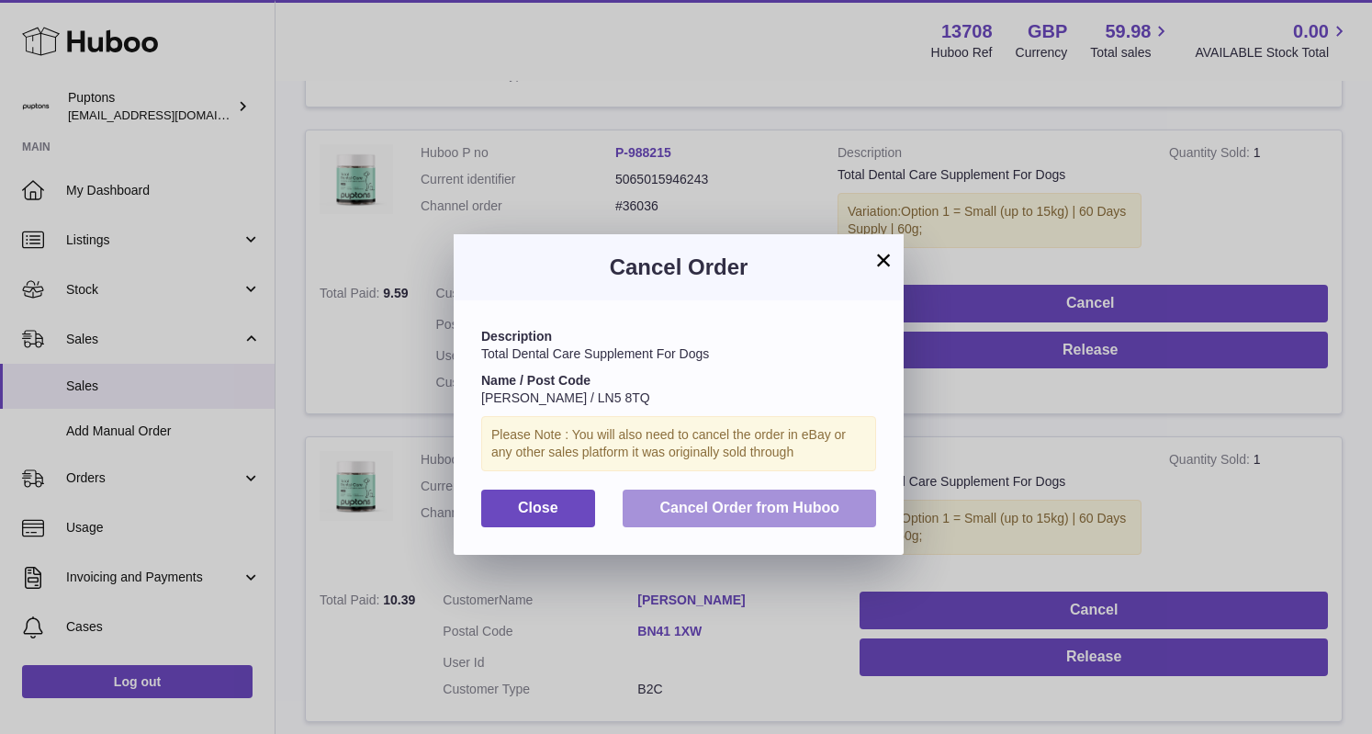
click at [782, 507] on span "Cancel Order from Huboo" at bounding box center [749, 508] width 180 height 16
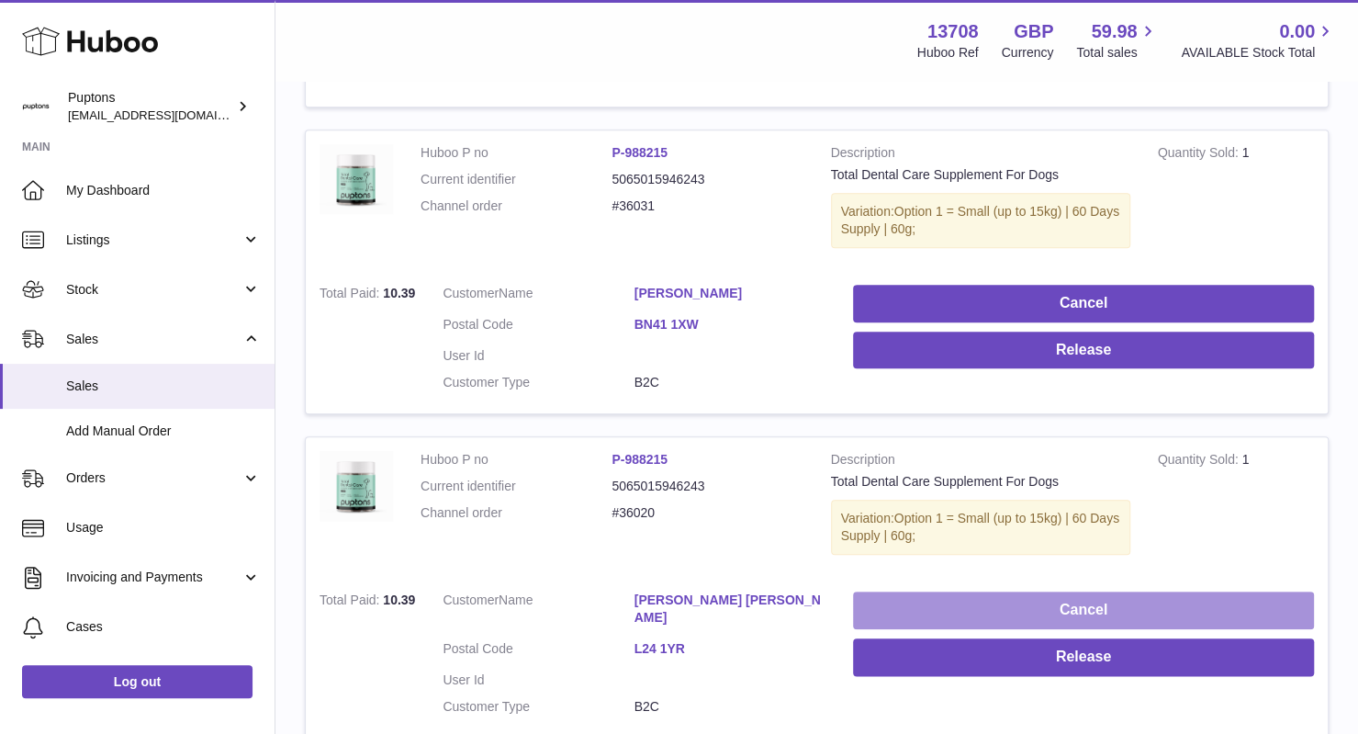
click at [1020, 607] on button "Cancel" at bounding box center [1083, 610] width 461 height 38
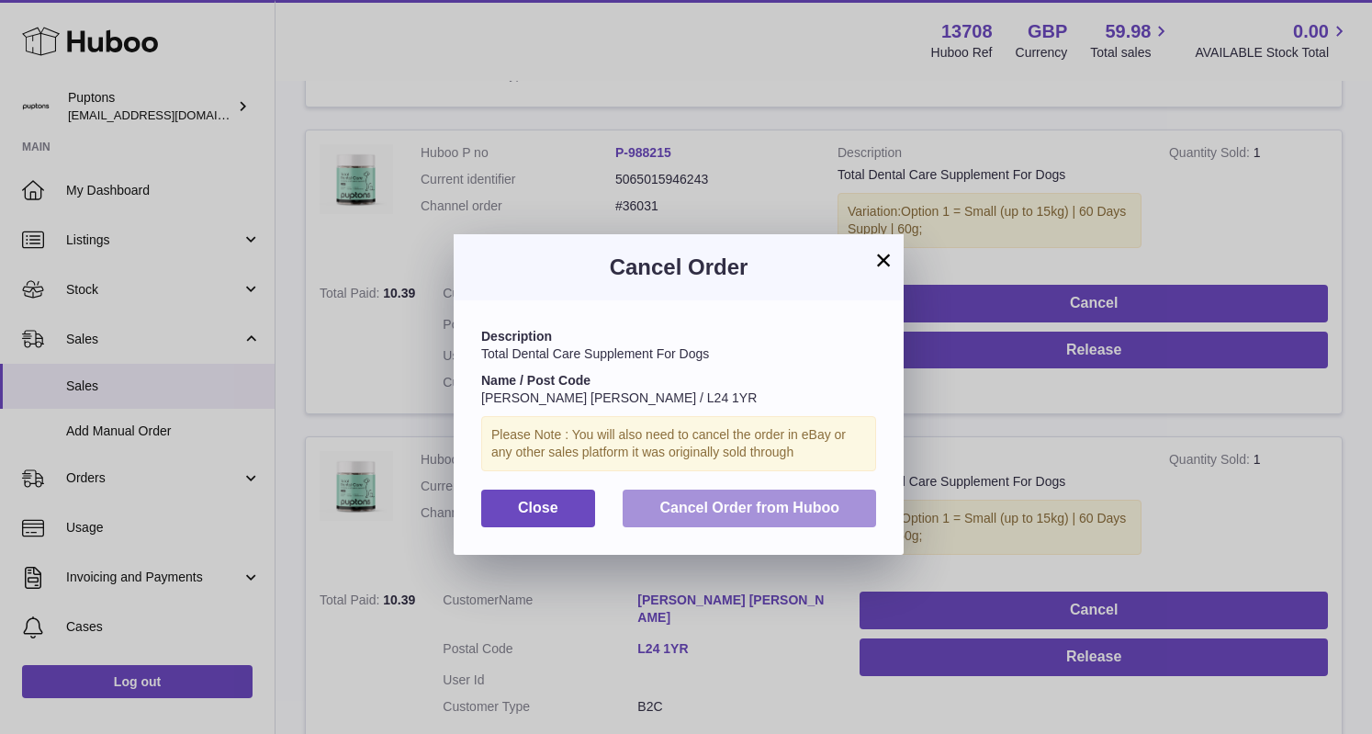
click at [763, 507] on span "Cancel Order from Huboo" at bounding box center [749, 508] width 180 height 16
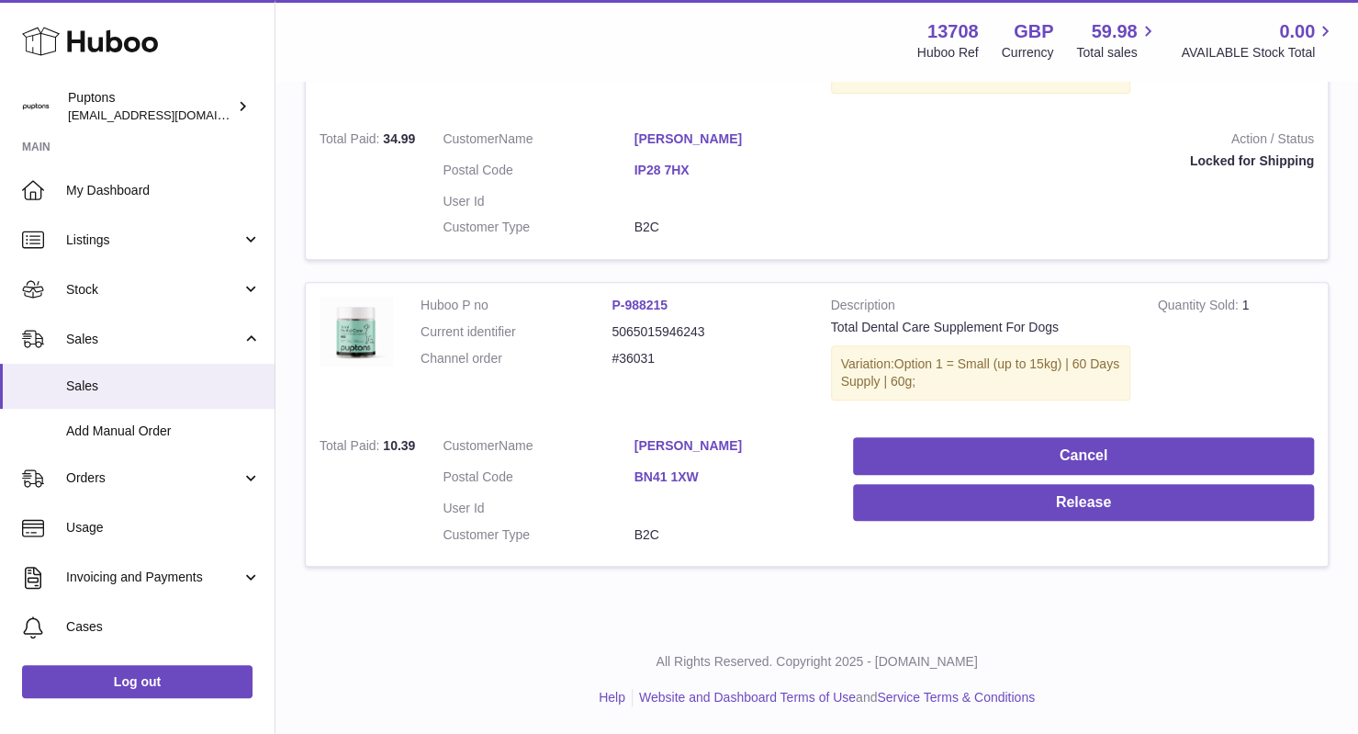
scroll to position [725, 0]
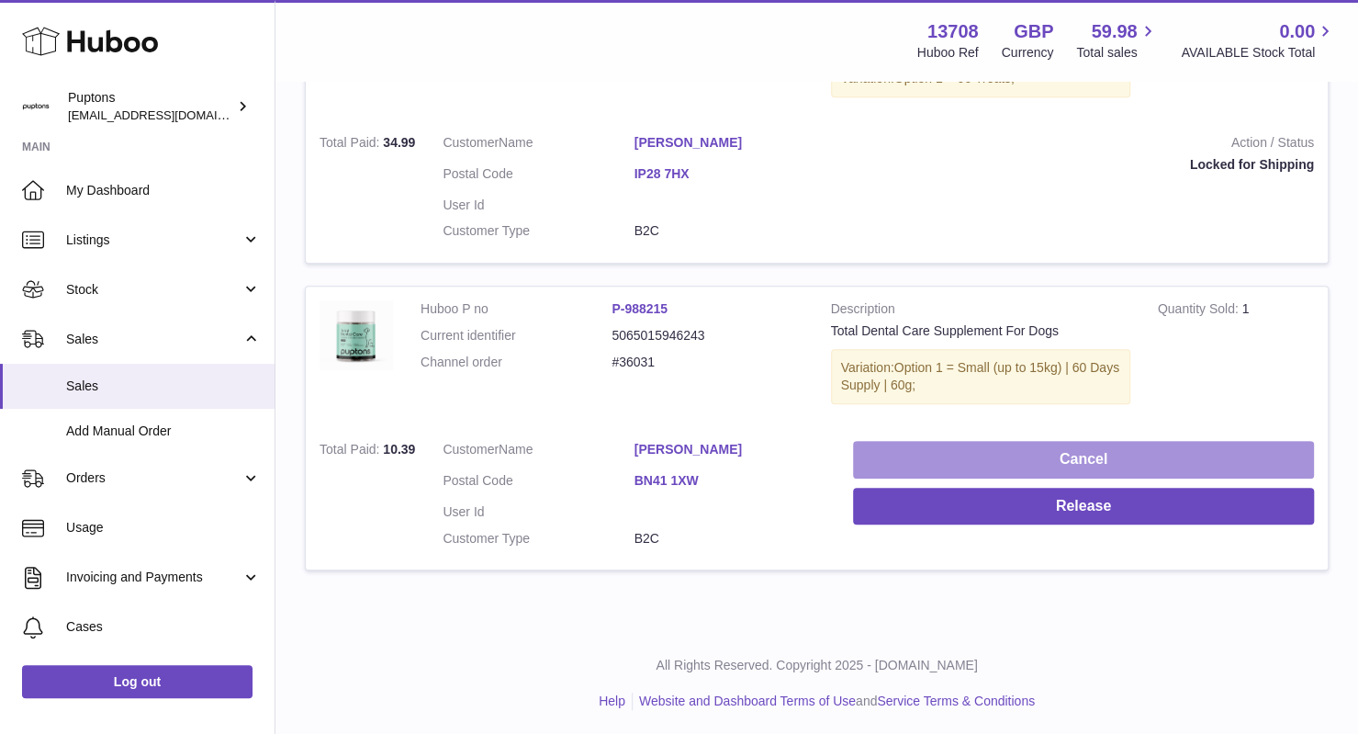
click at [1036, 461] on button "Cancel" at bounding box center [1083, 460] width 461 height 38
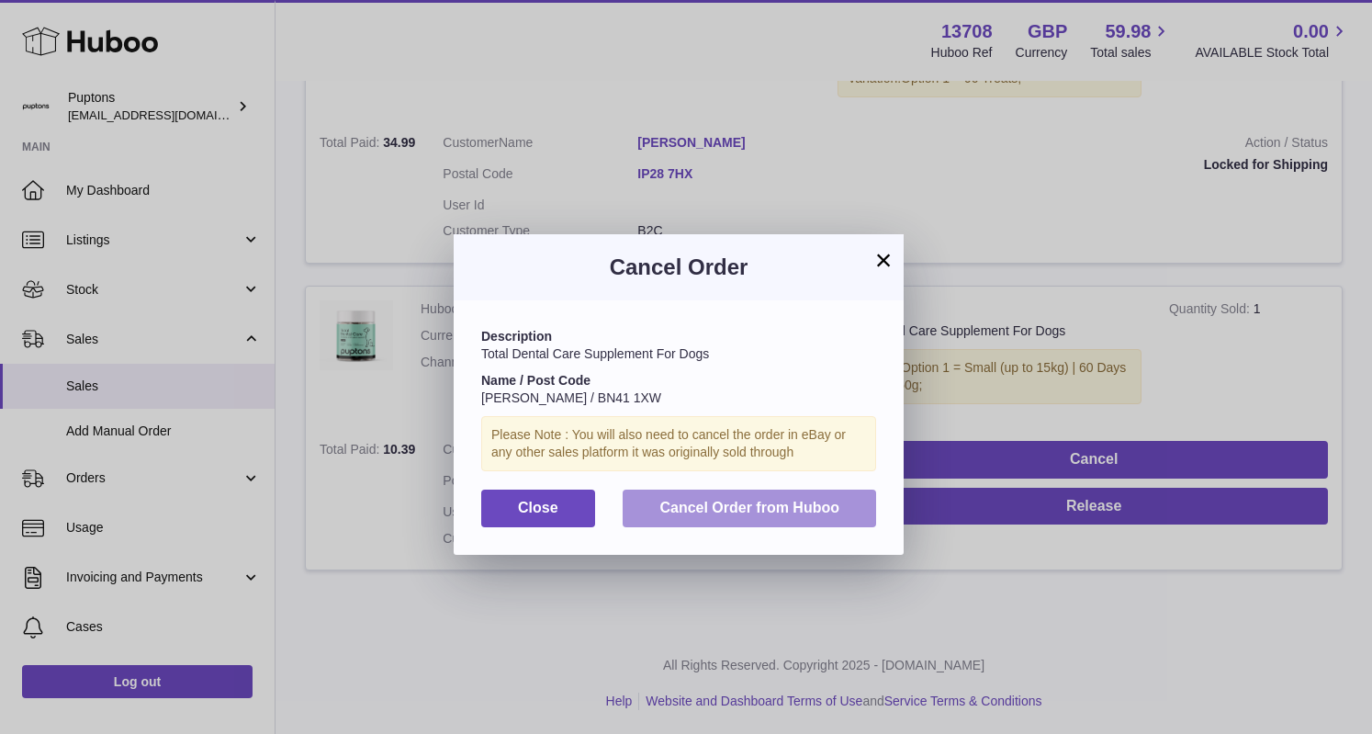
click at [738, 510] on span "Cancel Order from Huboo" at bounding box center [749, 508] width 180 height 16
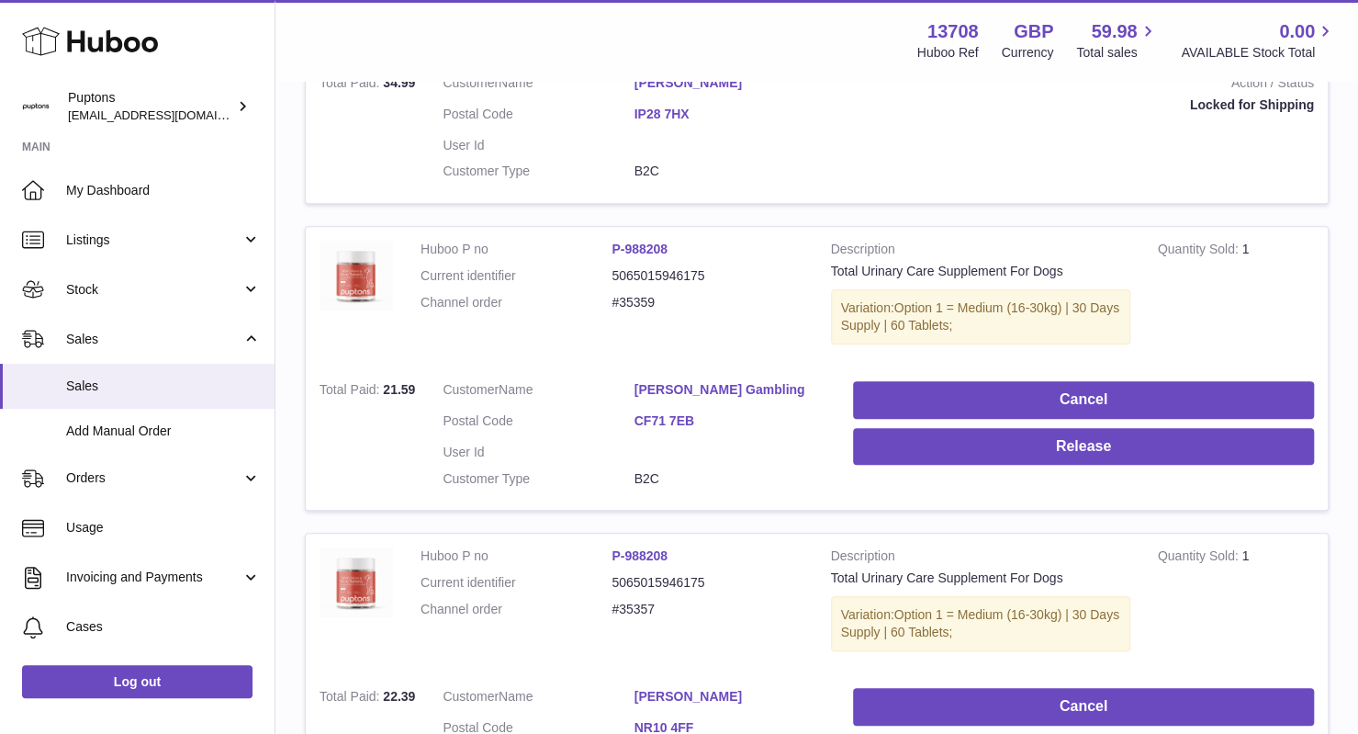
scroll to position [800, 0]
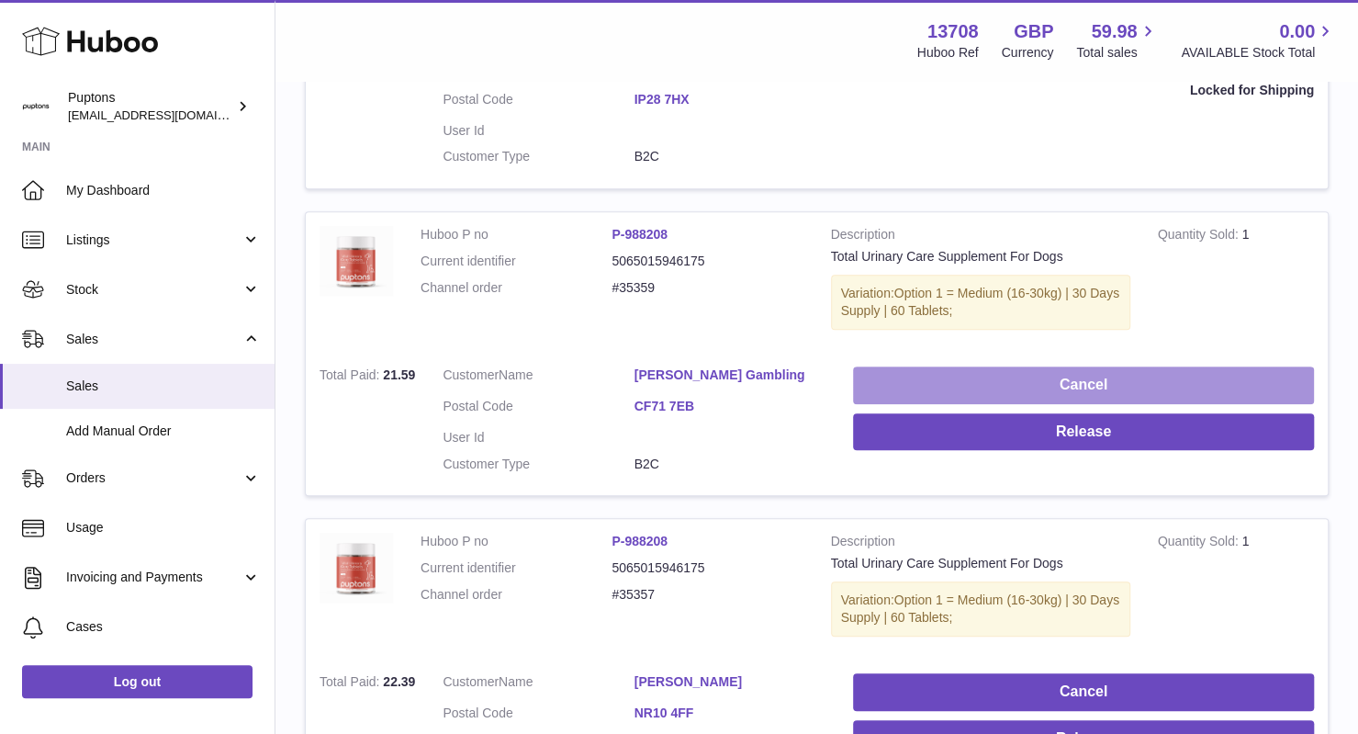
click at [969, 374] on button "Cancel" at bounding box center [1083, 385] width 461 height 38
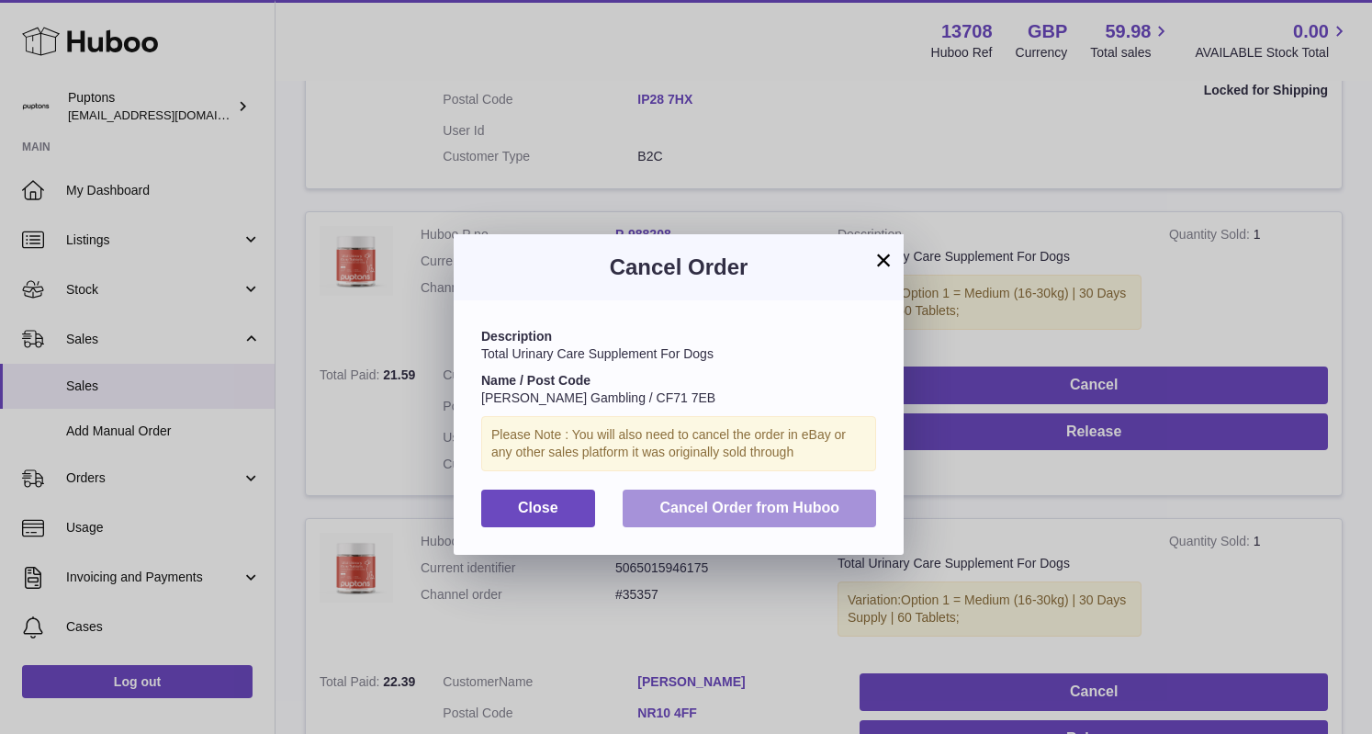
click at [735, 497] on button "Cancel Order from Huboo" at bounding box center [749, 508] width 253 height 38
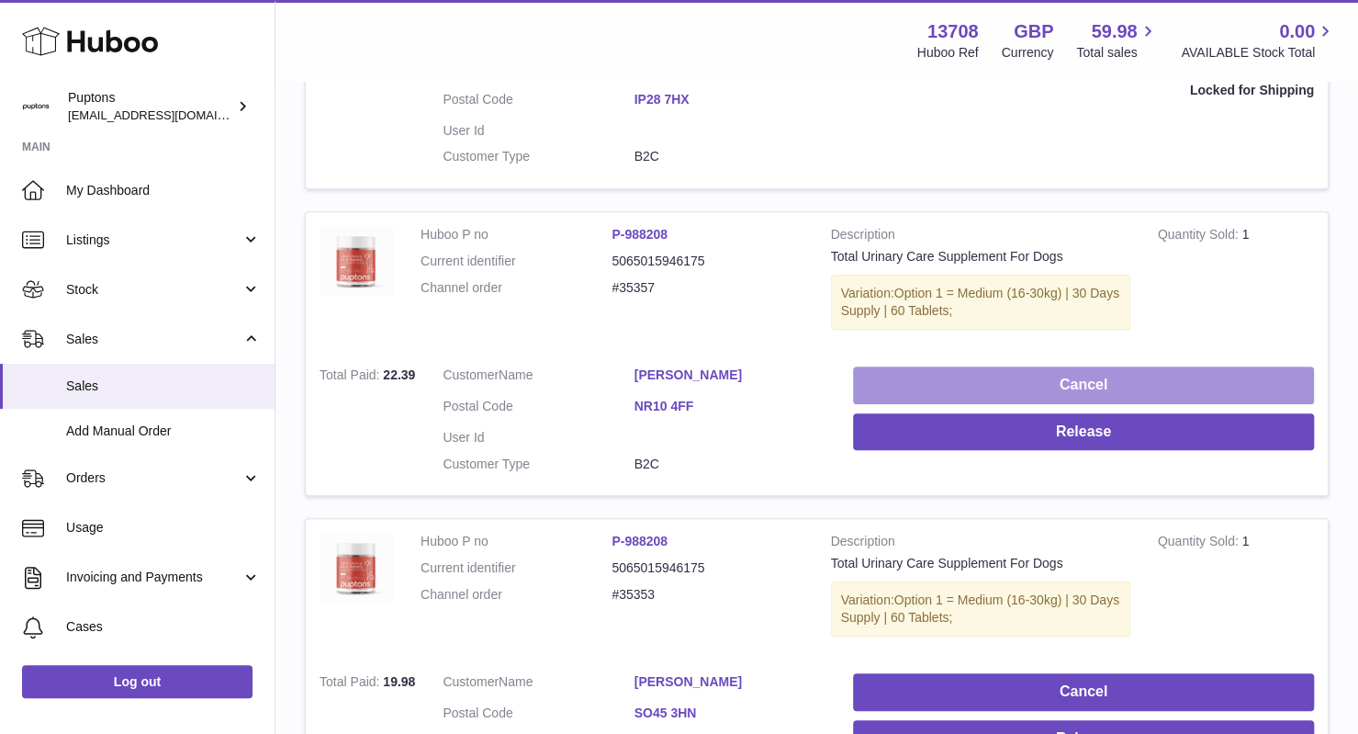
click at [1039, 382] on button "Cancel" at bounding box center [1083, 385] width 461 height 38
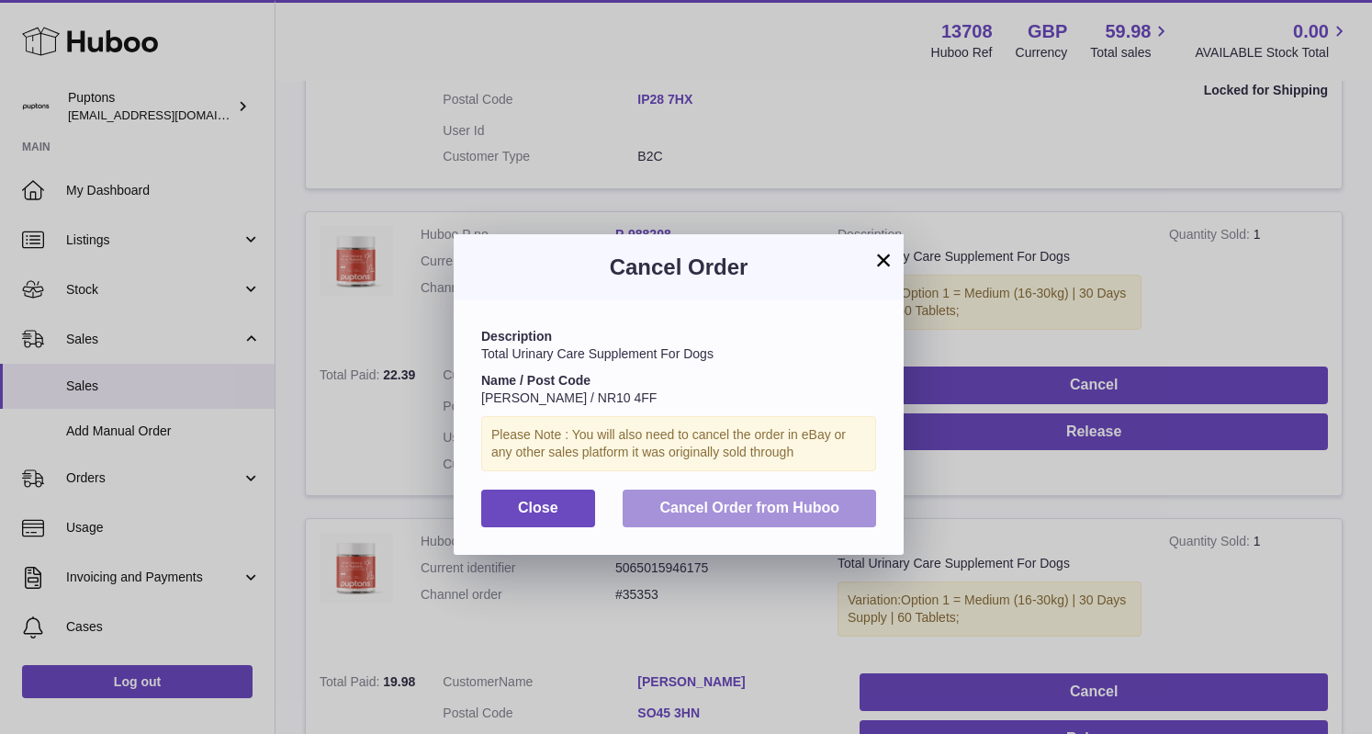
click at [772, 500] on span "Cancel Order from Huboo" at bounding box center [749, 508] width 180 height 16
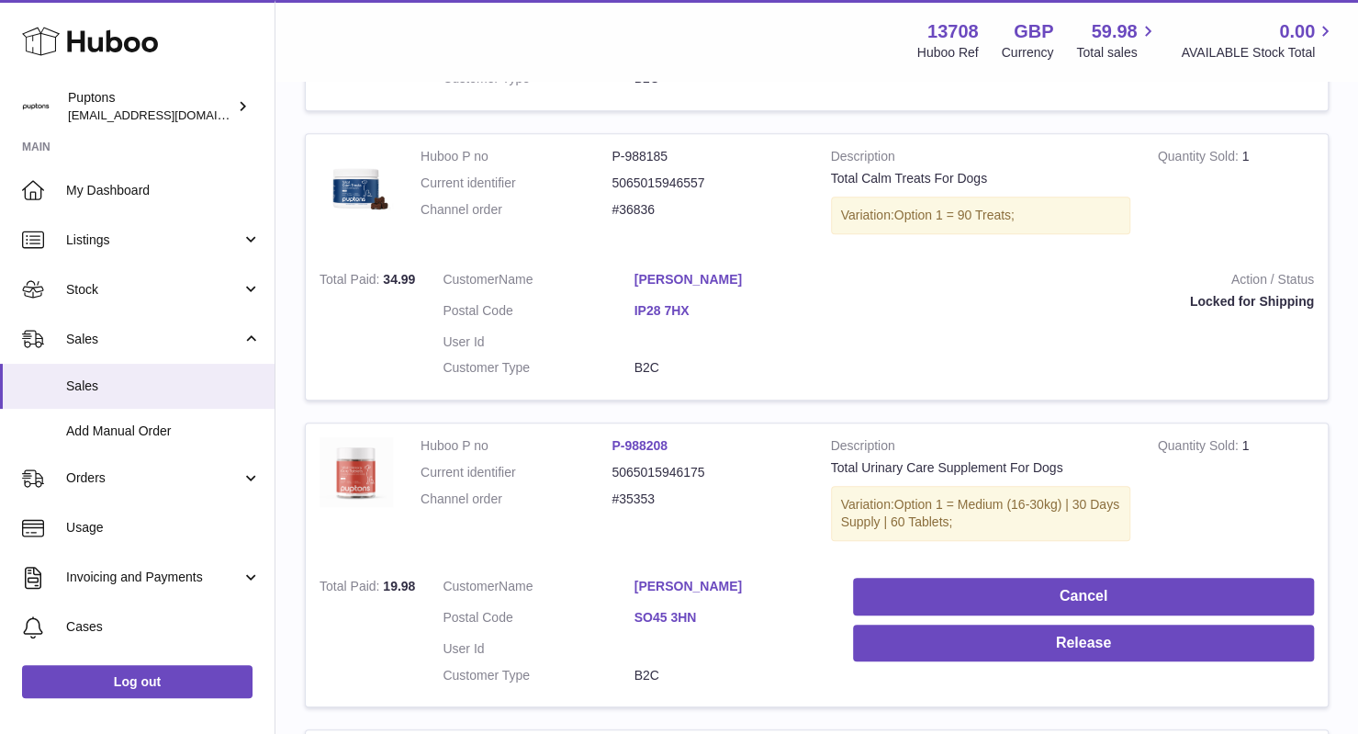
scroll to position [635, 0]
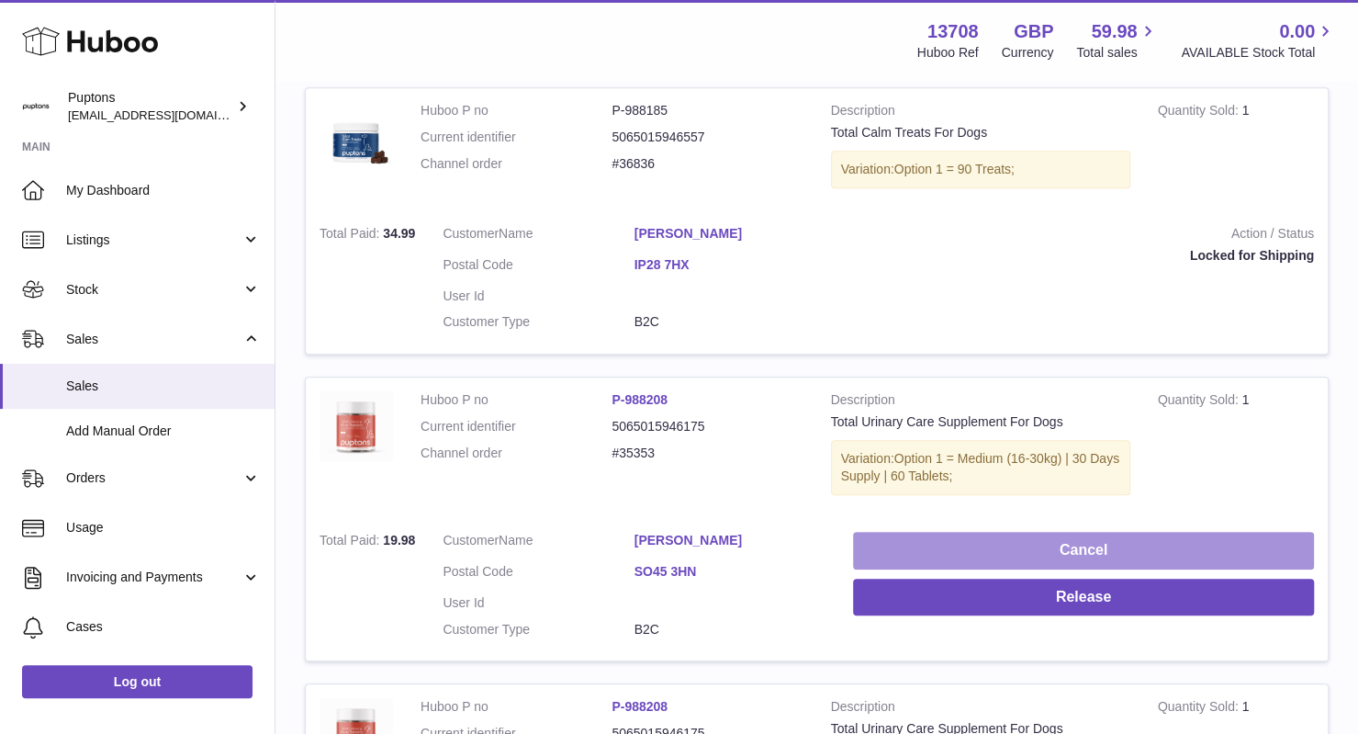
click at [1061, 556] on button "Cancel" at bounding box center [1083, 551] width 461 height 38
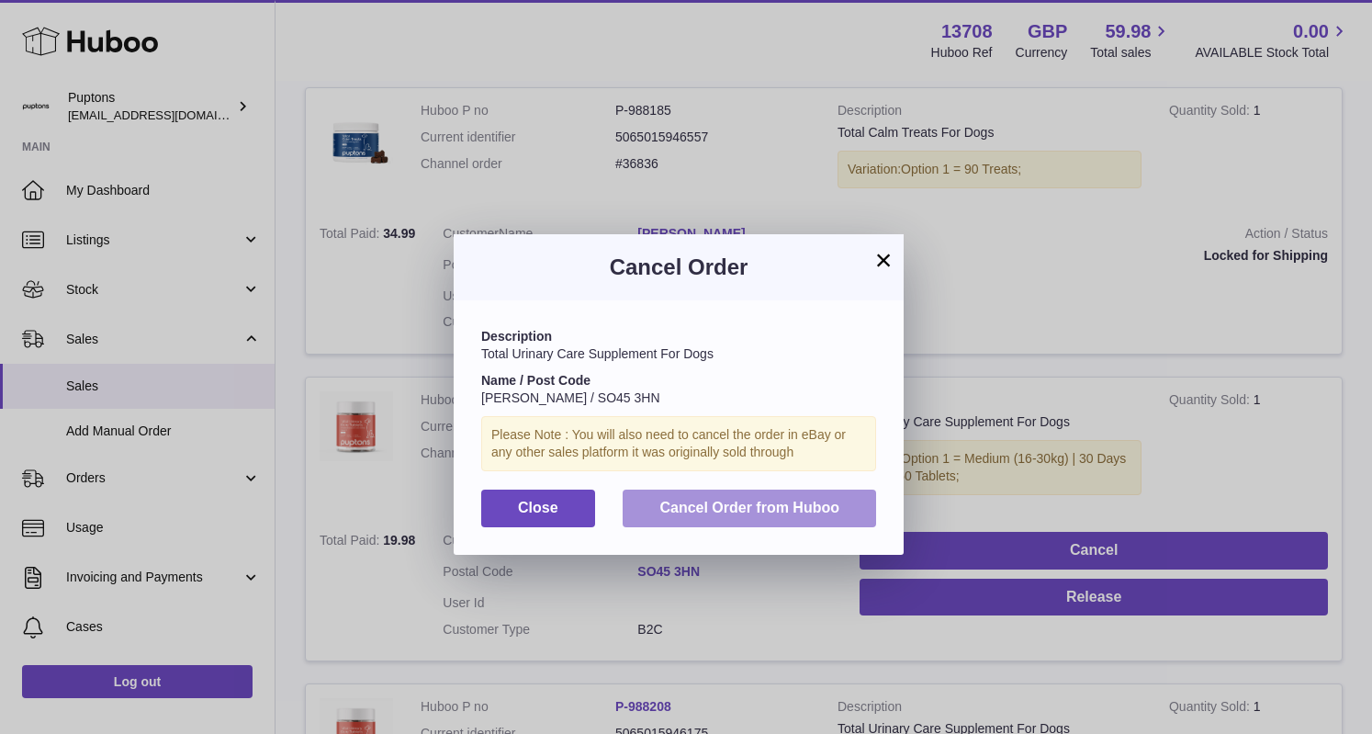
click at [777, 519] on button "Cancel Order from Huboo" at bounding box center [749, 508] width 253 height 38
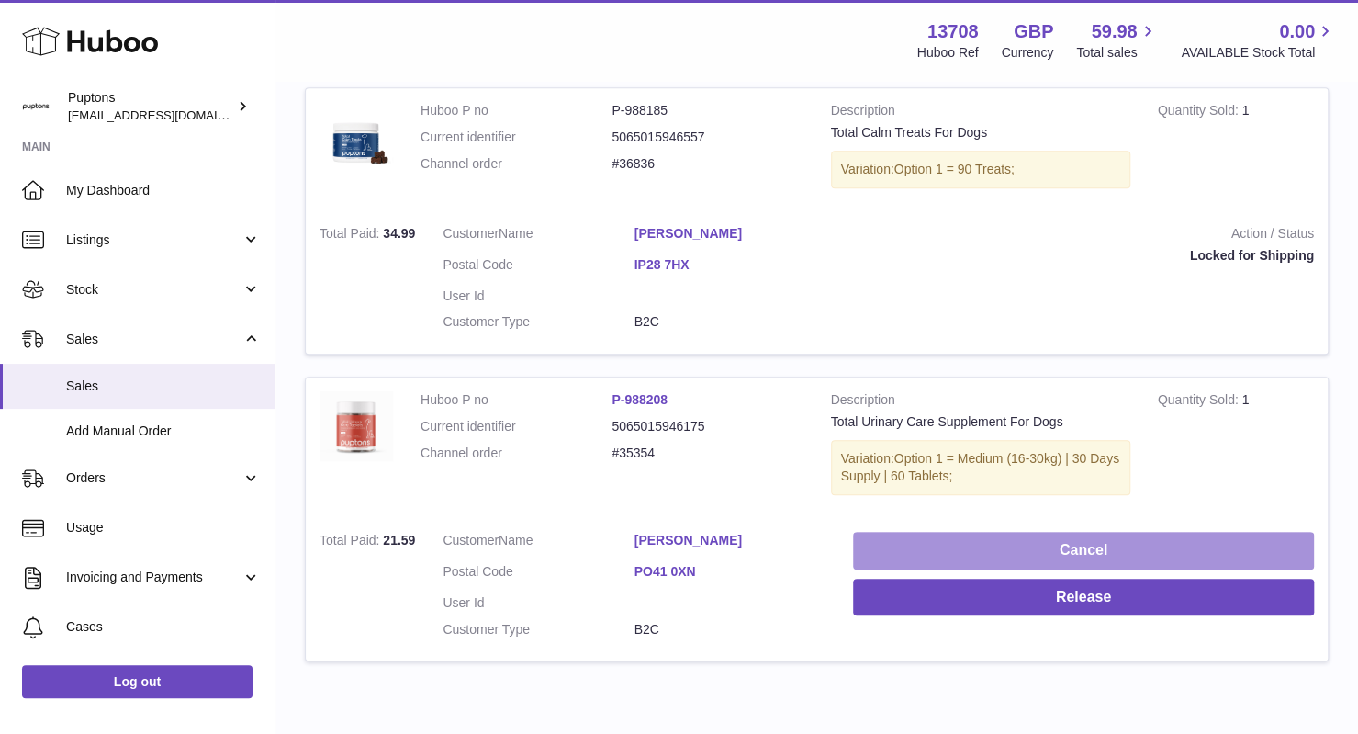
click at [1060, 550] on button "Cancel" at bounding box center [1083, 551] width 461 height 38
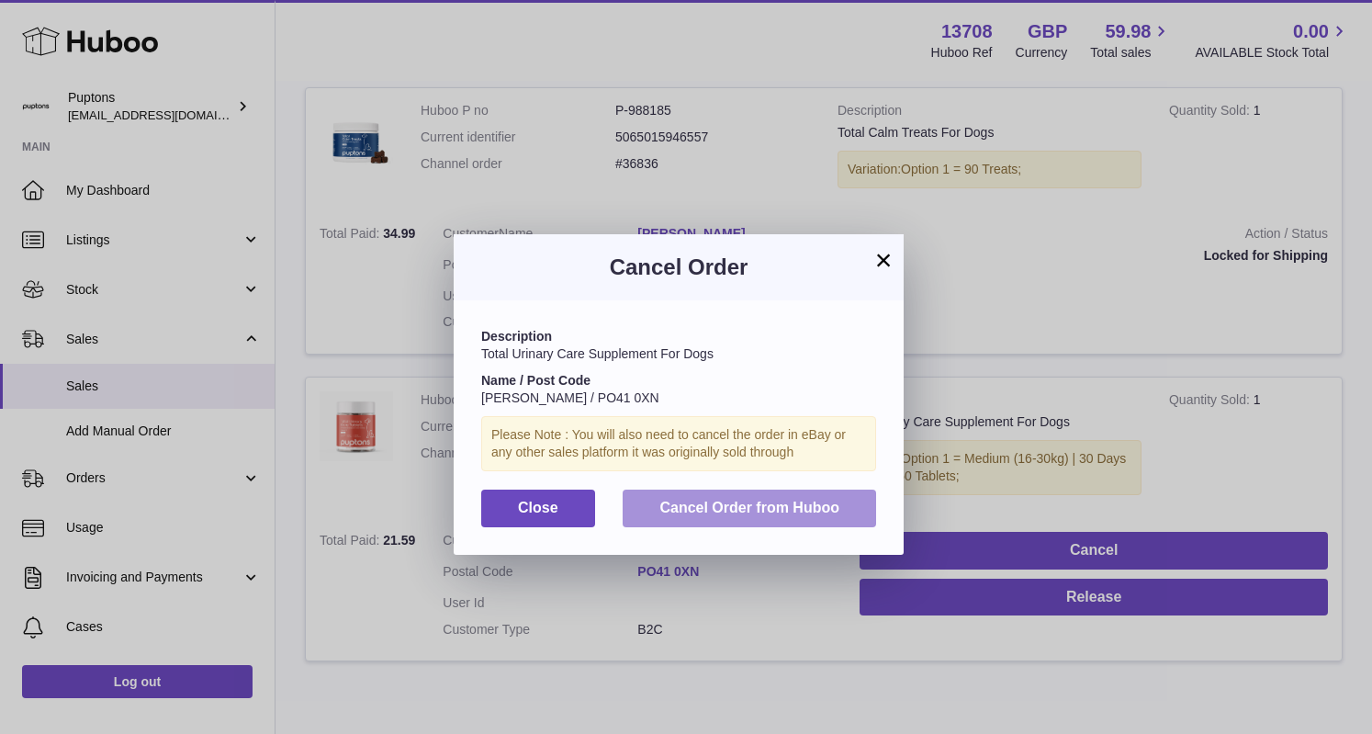
click at [773, 500] on span "Cancel Order from Huboo" at bounding box center [749, 508] width 180 height 16
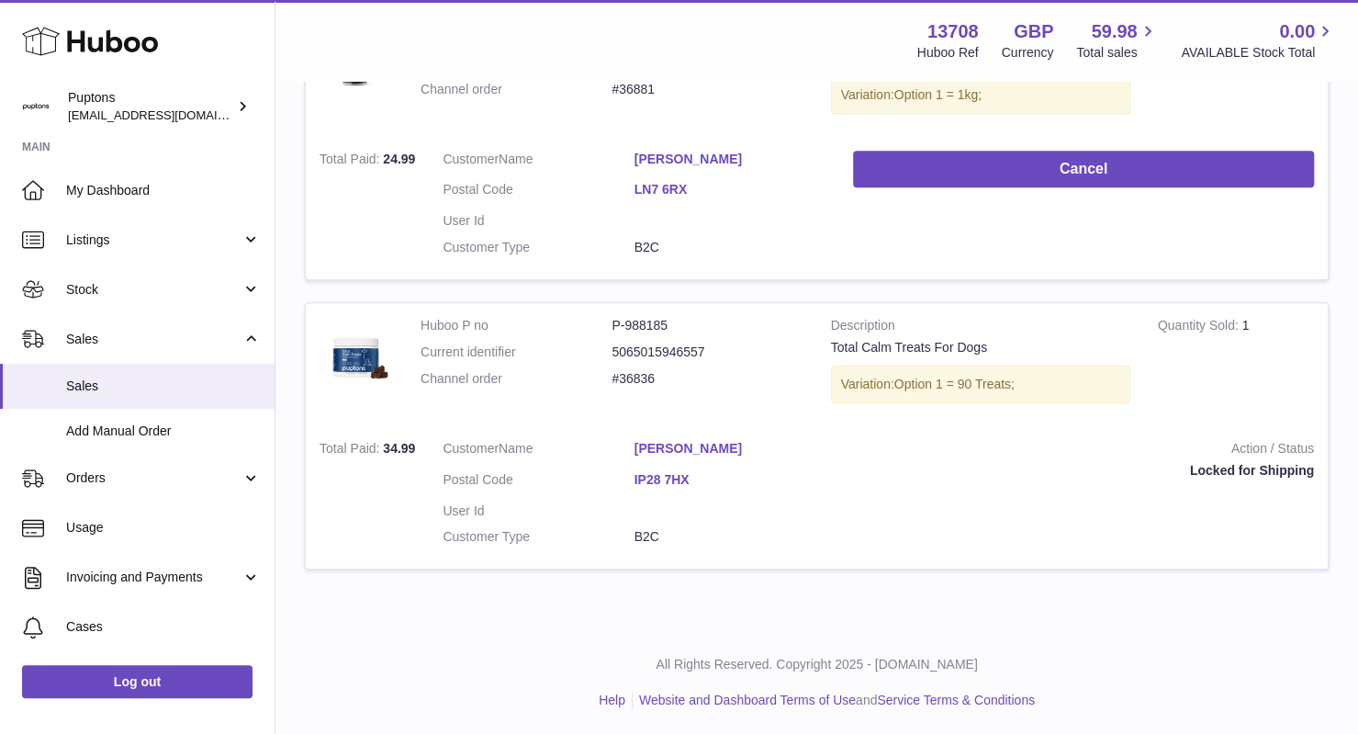
scroll to position [0, 0]
